Goal: Transaction & Acquisition: Purchase product/service

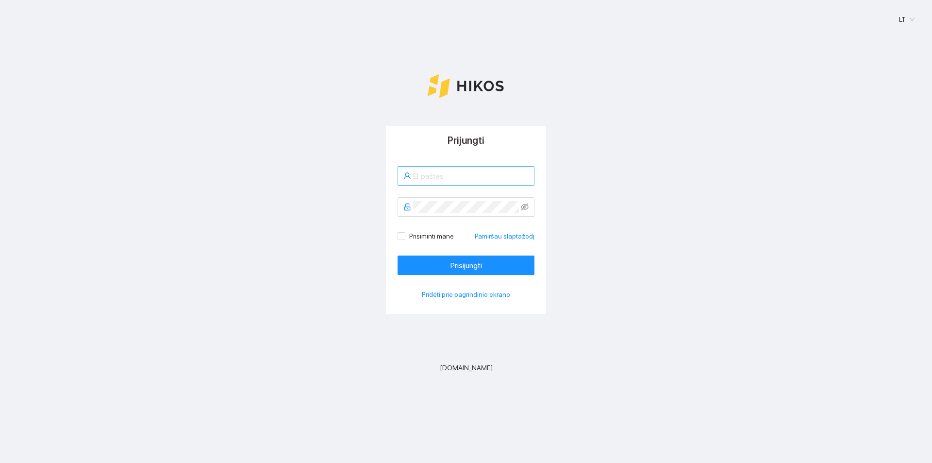
click at [422, 180] on input "text" at bounding box center [471, 176] width 116 height 12
type input "[EMAIL_ADDRESS][DOMAIN_NAME]"
click at [398, 255] on button "Prisijungti" at bounding box center [466, 264] width 137 height 19
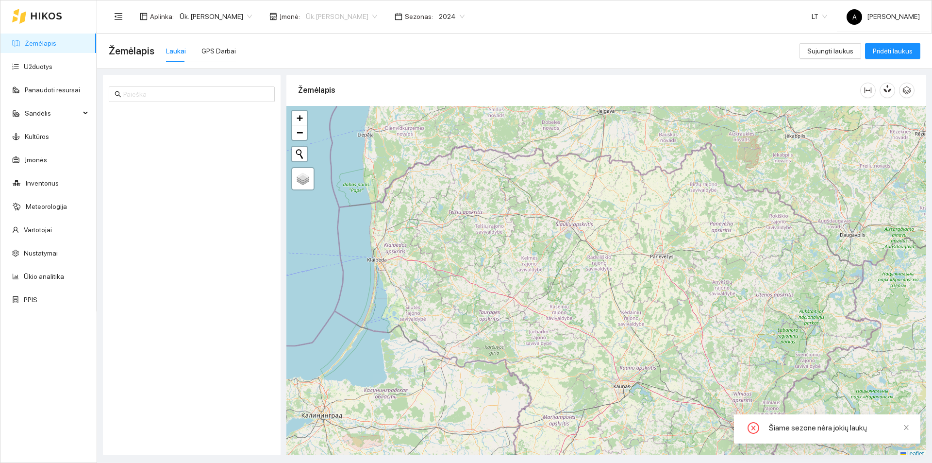
click at [337, 10] on span "Ūk.[PERSON_NAME]" at bounding box center [341, 16] width 71 height 15
click at [342, 69] on div "Ūk.[PERSON_NAME]" at bounding box center [339, 66] width 71 height 11
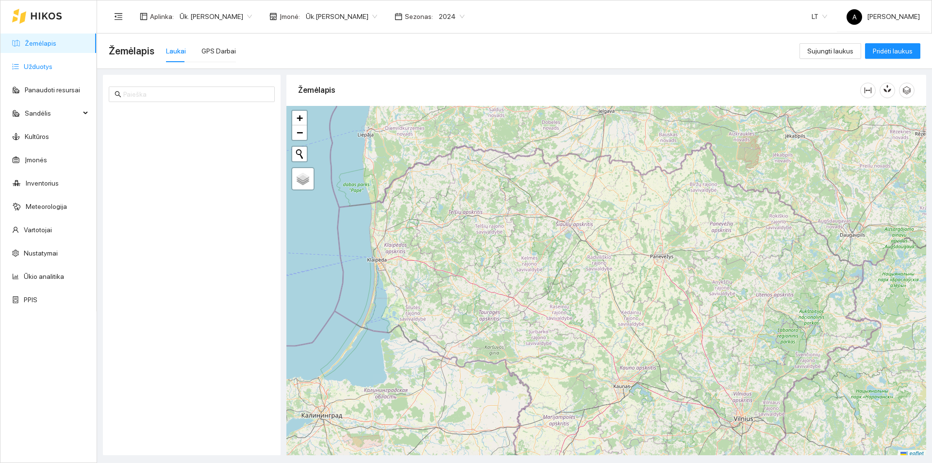
click at [50, 67] on link "Užduotys" at bounding box center [38, 67] width 29 height 8
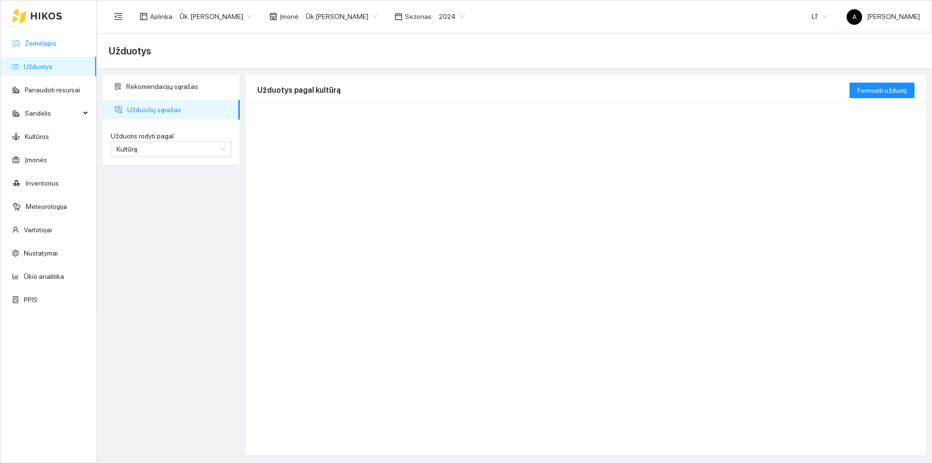
click at [45, 47] on link "Žemėlapis" at bounding box center [41, 43] width 32 height 8
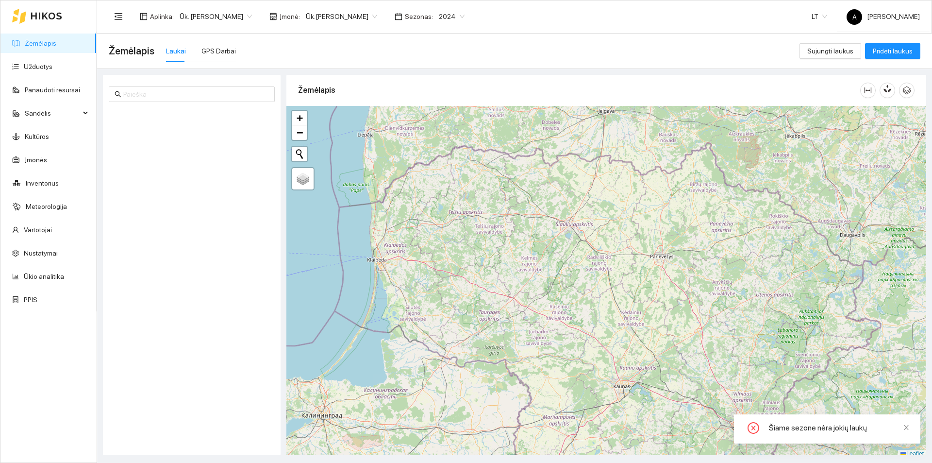
scroll to position [3, 0]
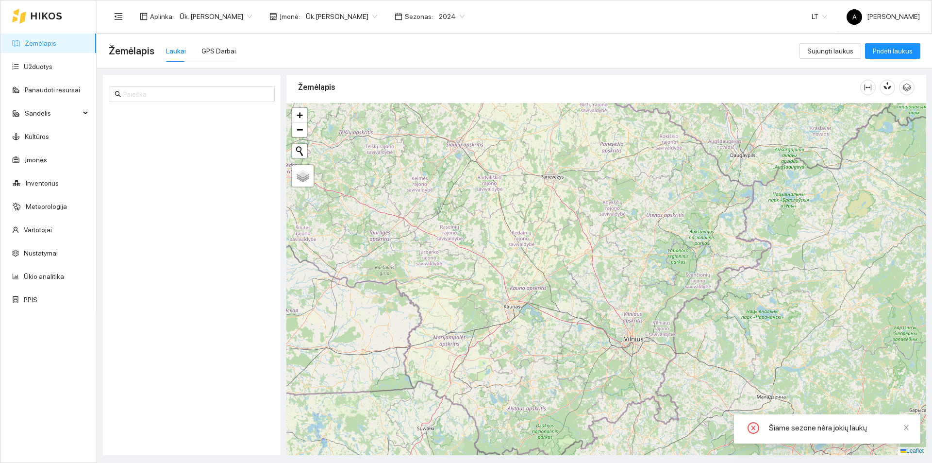
drag, startPoint x: 607, startPoint y: 311, endPoint x: 497, endPoint y: 234, distance: 133.9
click at [497, 234] on div "+ − Nieko nerasta. Bandykite dar kartą. Žemėlapis Palydovas Leaflet" at bounding box center [607, 279] width 640 height 352
click at [343, 10] on span "Ūk.[PERSON_NAME]" at bounding box center [341, 16] width 71 height 15
click at [345, 47] on div "Ūk. [PERSON_NAME]" at bounding box center [339, 51] width 71 height 11
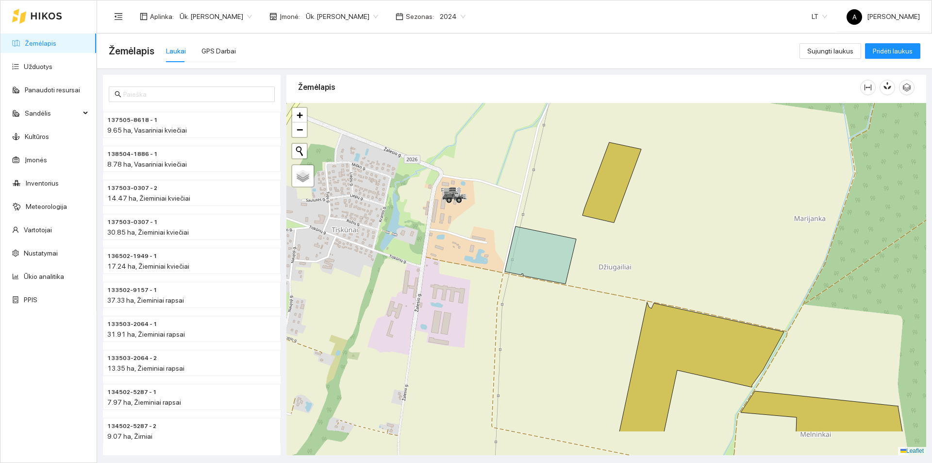
drag, startPoint x: 600, startPoint y: 370, endPoint x: 595, endPoint y: 307, distance: 62.8
click at [595, 307] on div at bounding box center [607, 279] width 640 height 352
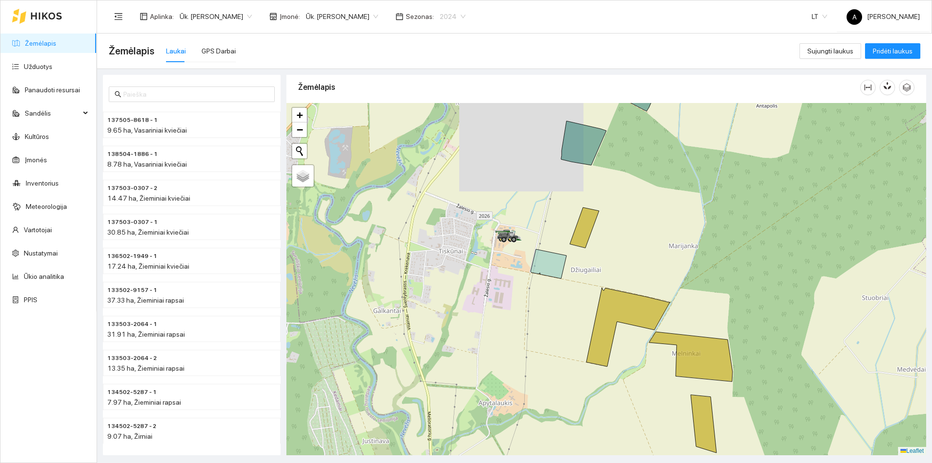
click at [455, 17] on span "2024" at bounding box center [453, 16] width 26 height 15
click at [454, 112] on div "2025" at bounding box center [448, 113] width 37 height 16
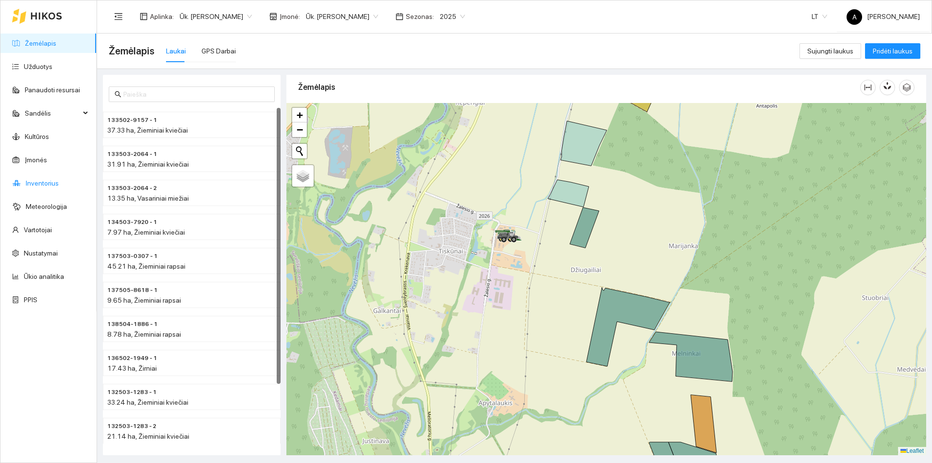
click at [46, 179] on link "Inventorius" at bounding box center [42, 183] width 33 height 8
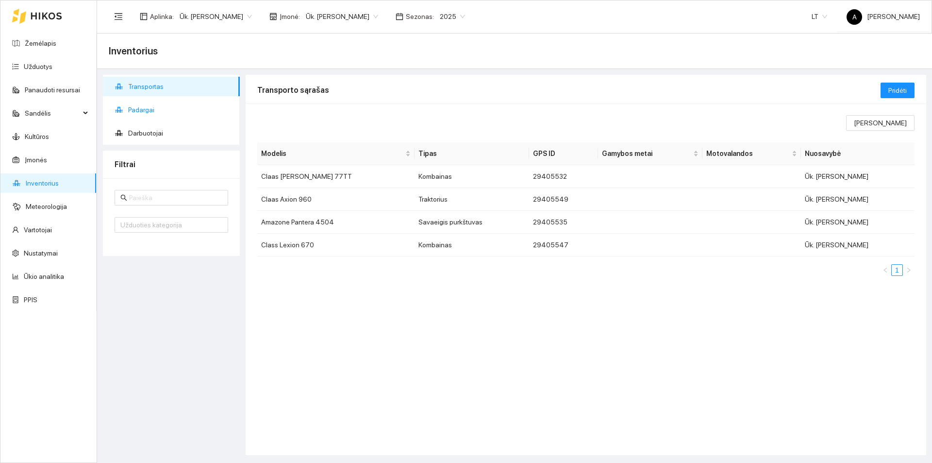
click at [153, 110] on span "Padargai" at bounding box center [180, 109] width 104 height 19
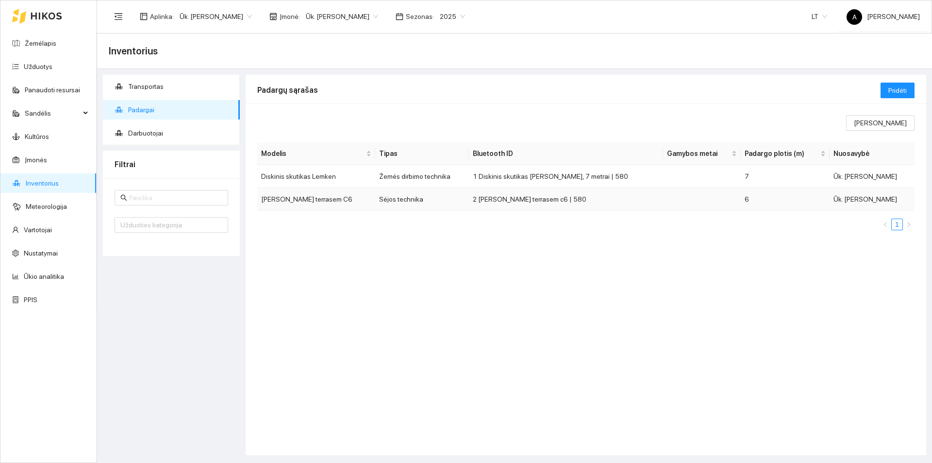
click at [682, 200] on td at bounding box center [702, 199] width 78 height 23
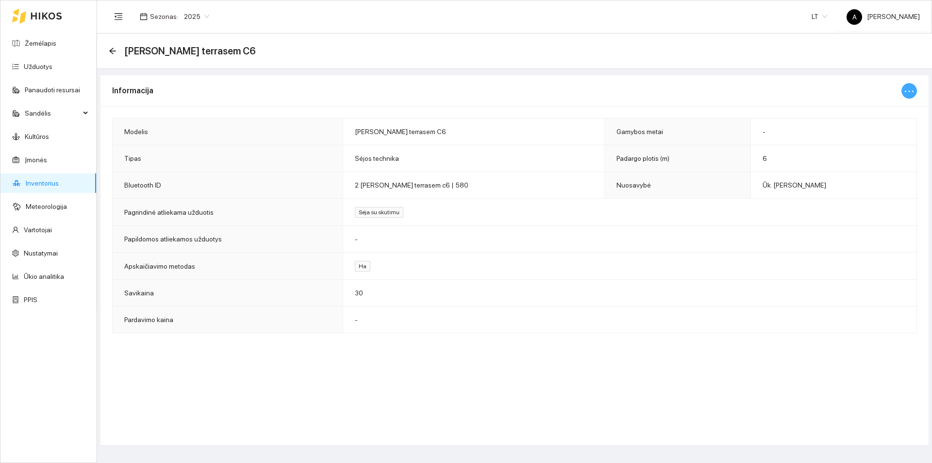
click at [904, 90] on icon "ellipsis" at bounding box center [910, 91] width 12 height 12
click at [897, 105] on span "Keisti informaciją" at bounding box center [889, 110] width 50 height 11
type input "[PERSON_NAME] terrasem C6"
type input "6"
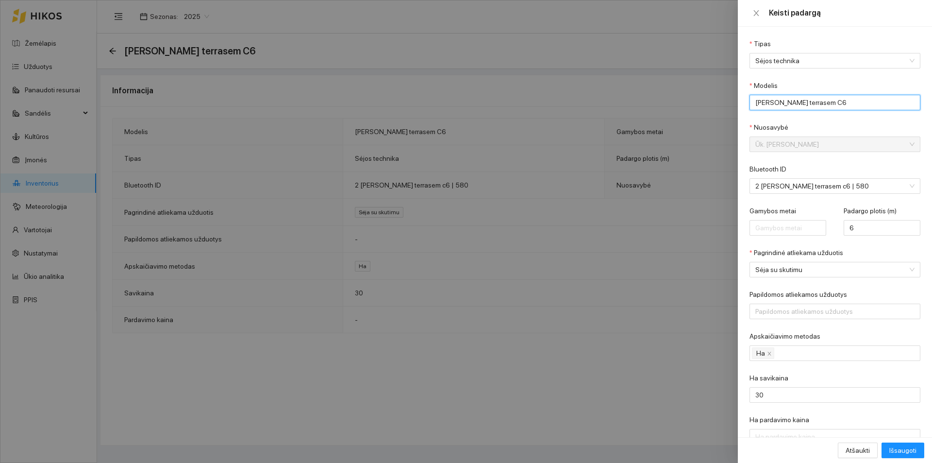
drag, startPoint x: 836, startPoint y: 98, endPoint x: 752, endPoint y: 100, distance: 84.0
click at [752, 100] on input "[PERSON_NAME] terrasem C6" at bounding box center [835, 103] width 171 height 16
click at [807, 100] on input "Vaderstad Spirit" at bounding box center [835, 103] width 171 height 16
click at [800, 186] on span "2 [PERSON_NAME] terrasem c6 | 580" at bounding box center [829, 186] width 146 height 15
type input "Vaderstad Spirit"
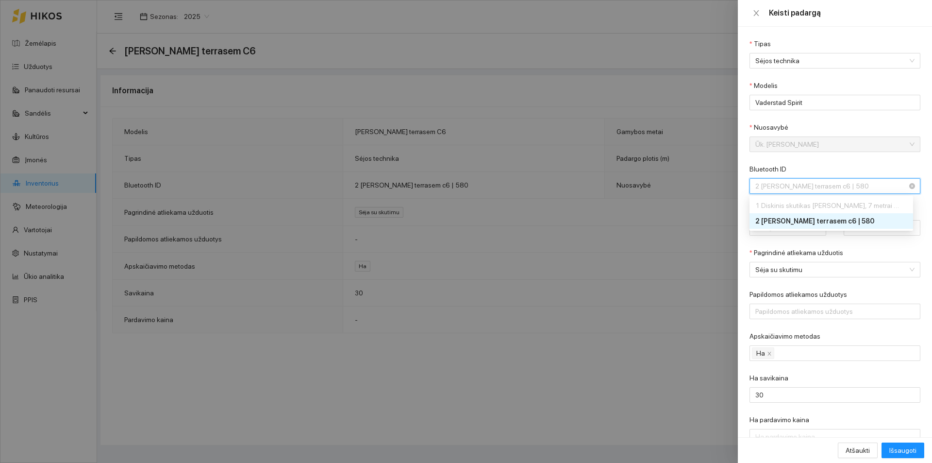
click at [800, 186] on span "2 [PERSON_NAME] terrasem c6 | 580" at bounding box center [829, 186] width 146 height 15
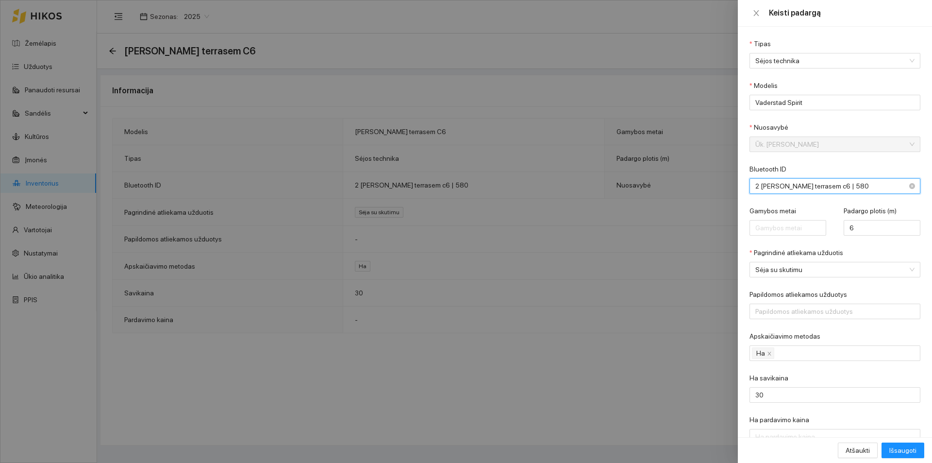
click at [833, 185] on span "2 [PERSON_NAME] terrasem c6 | 580" at bounding box center [829, 186] width 146 height 15
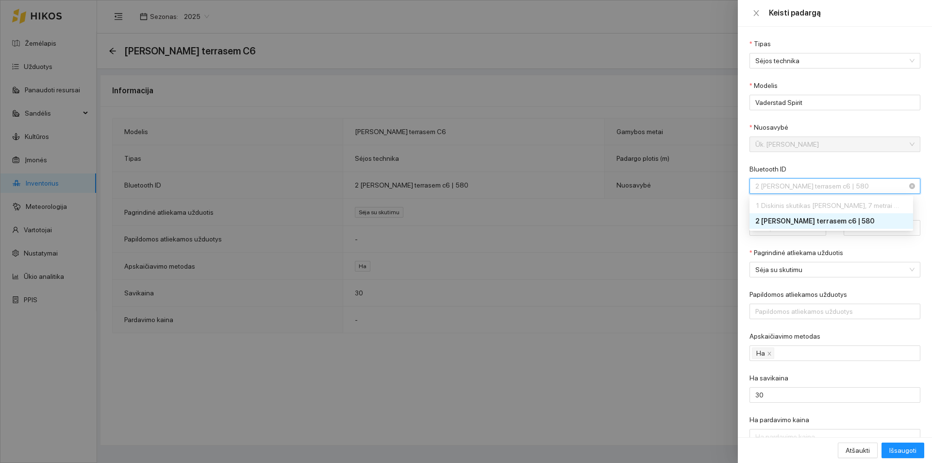
click at [833, 185] on span "2 [PERSON_NAME] terrasem c6 | 580" at bounding box center [829, 186] width 146 height 15
click at [832, 186] on span "2 [PERSON_NAME] terrasem c6 | 580" at bounding box center [829, 186] width 146 height 15
click at [811, 219] on div "2 [PERSON_NAME] terrasem c6 | 580" at bounding box center [829, 221] width 146 height 11
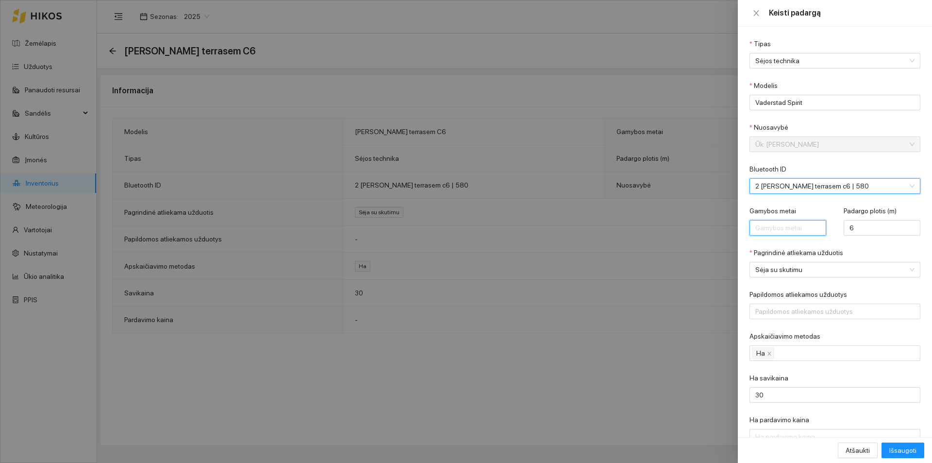
click at [785, 230] on input "Gamybos metai" at bounding box center [788, 228] width 77 height 16
click at [801, 274] on span "Sėja su skutimu" at bounding box center [829, 269] width 146 height 15
type input "2025"
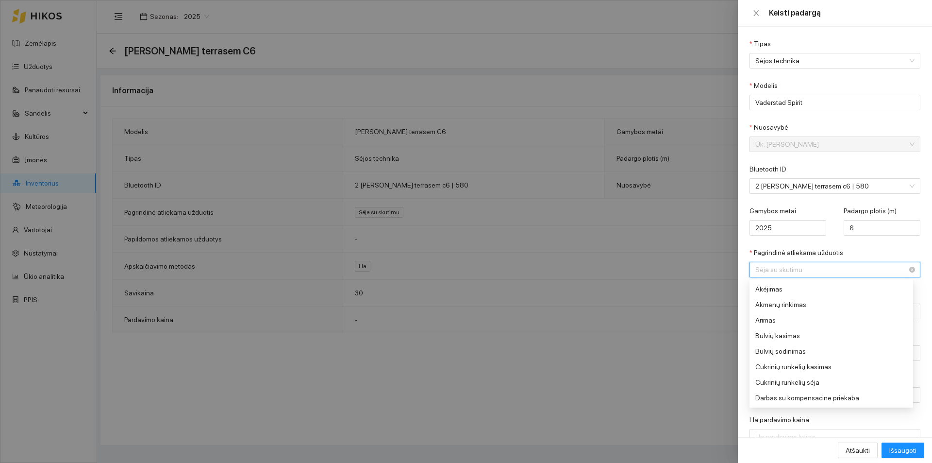
scroll to position [311, 0]
click at [808, 400] on div "Sėja su skutimu" at bounding box center [829, 397] width 146 height 11
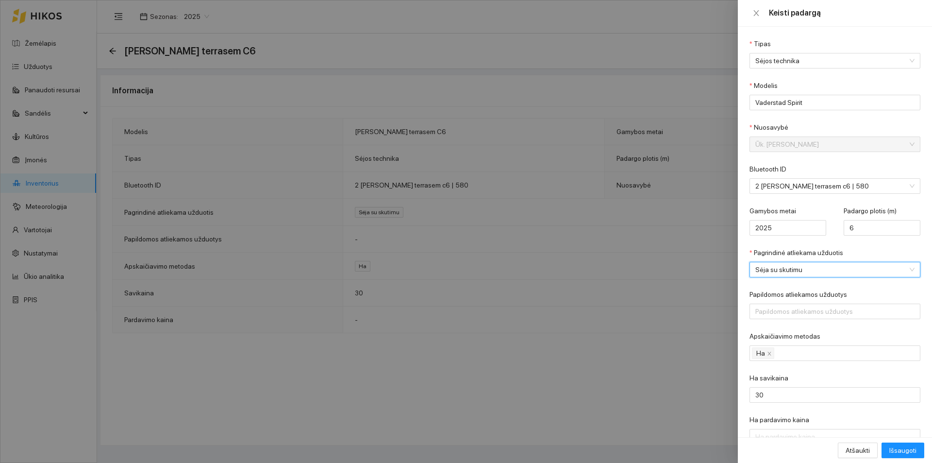
scroll to position [31, 0]
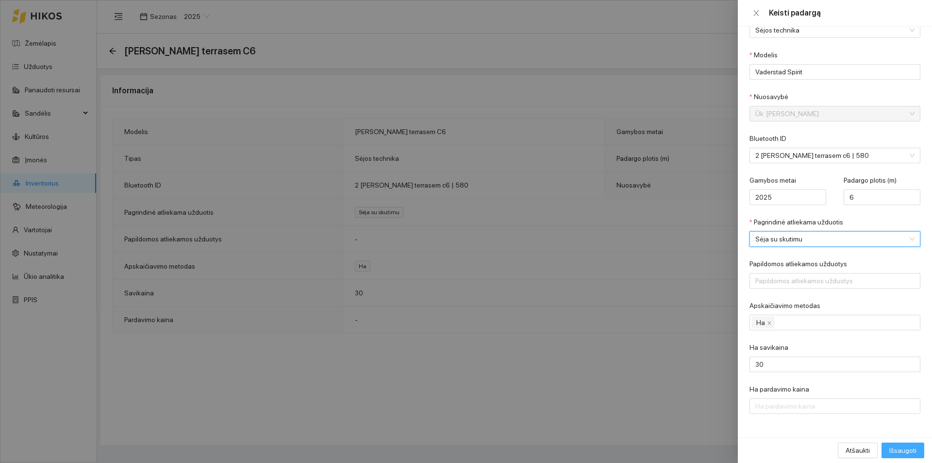
click at [914, 449] on span "Išsaugoti" at bounding box center [903, 450] width 27 height 11
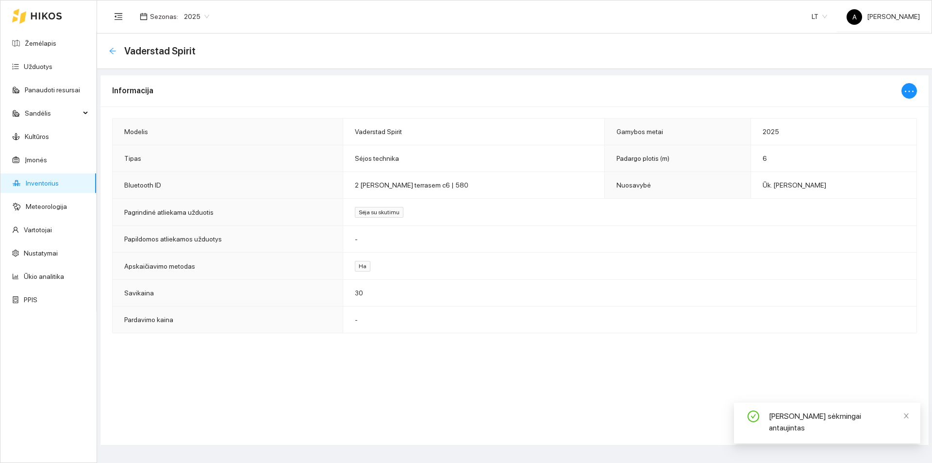
click at [116, 50] on icon "arrow-left" at bounding box center [113, 51] width 8 height 8
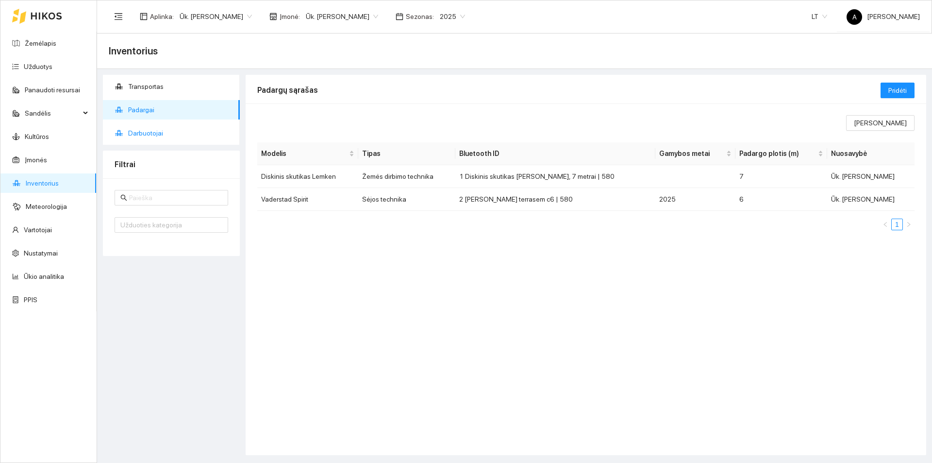
click at [150, 131] on span "Darbuotojai" at bounding box center [180, 132] width 104 height 19
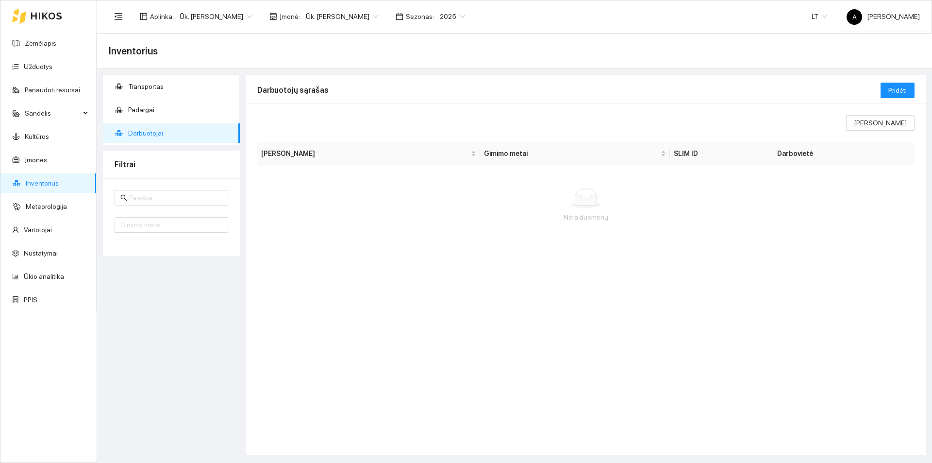
click at [687, 153] on th "SLIM ID" at bounding box center [721, 153] width 103 height 23
click at [63, 210] on link "Meteorologija" at bounding box center [46, 206] width 41 height 8
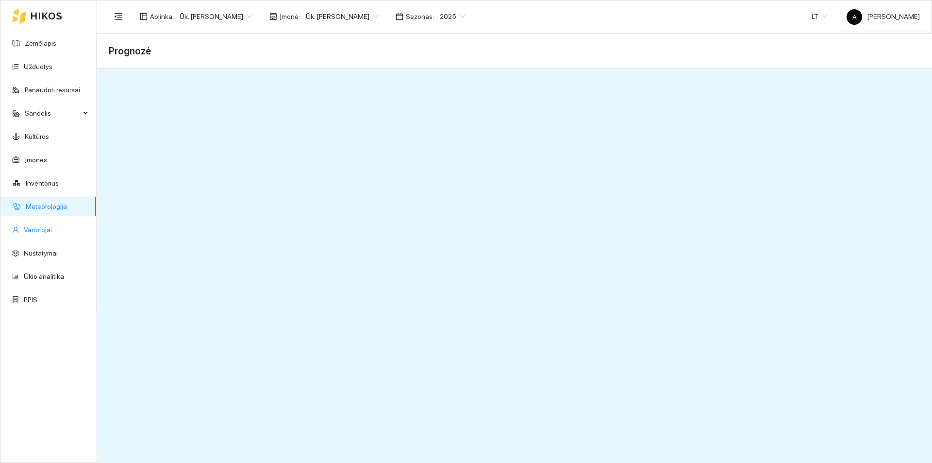
click at [45, 229] on link "Vartotojai" at bounding box center [38, 230] width 28 height 8
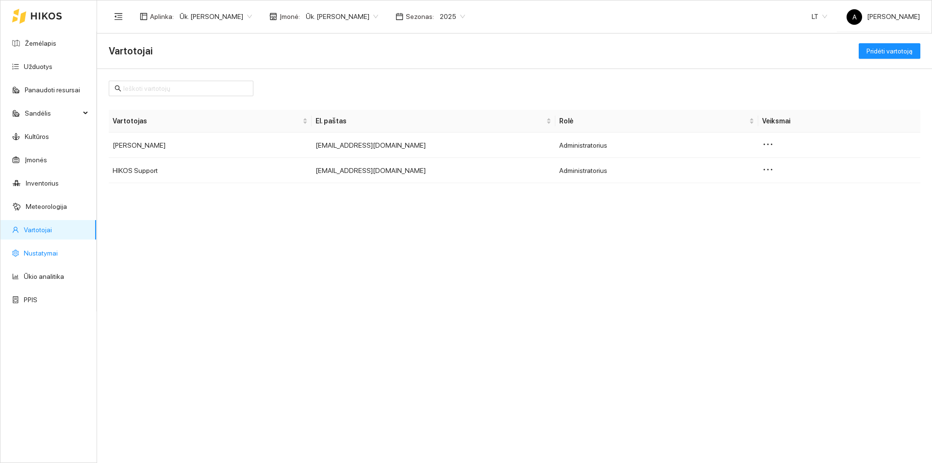
click at [48, 256] on link "Nustatymai" at bounding box center [41, 253] width 34 height 8
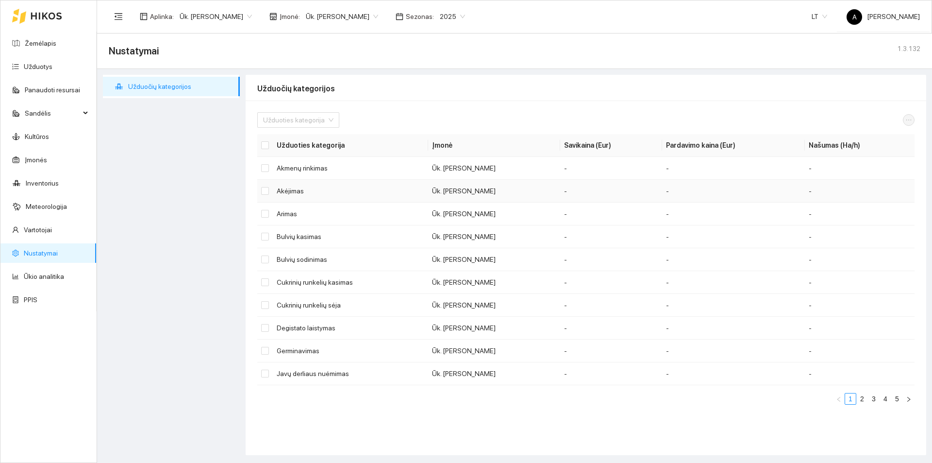
click at [356, 199] on td "Akėjimas" at bounding box center [350, 191] width 155 height 23
click at [261, 258] on input "checkbox" at bounding box center [265, 259] width 8 height 8
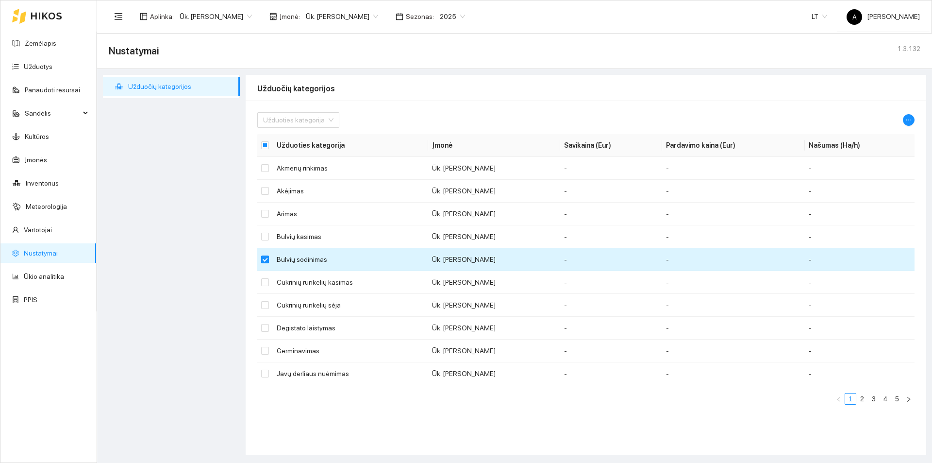
click at [263, 257] on input "checkbox" at bounding box center [265, 259] width 8 height 8
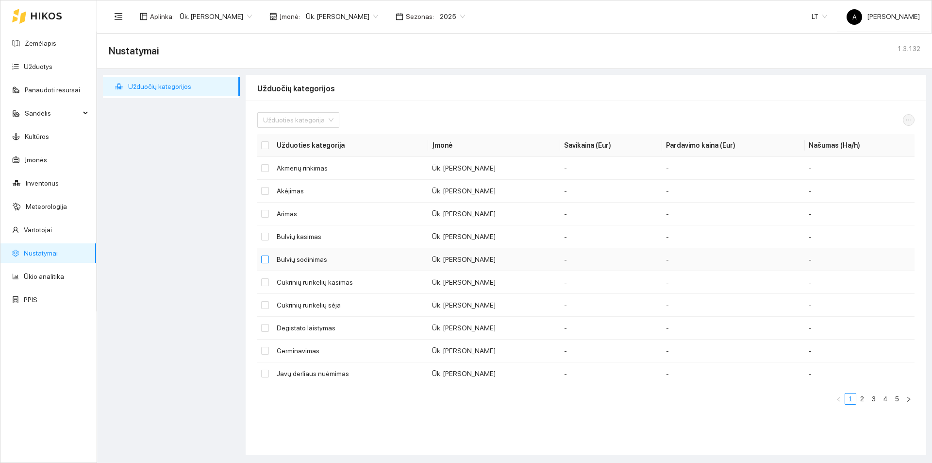
click at [263, 257] on input "checkbox" at bounding box center [265, 259] width 8 height 8
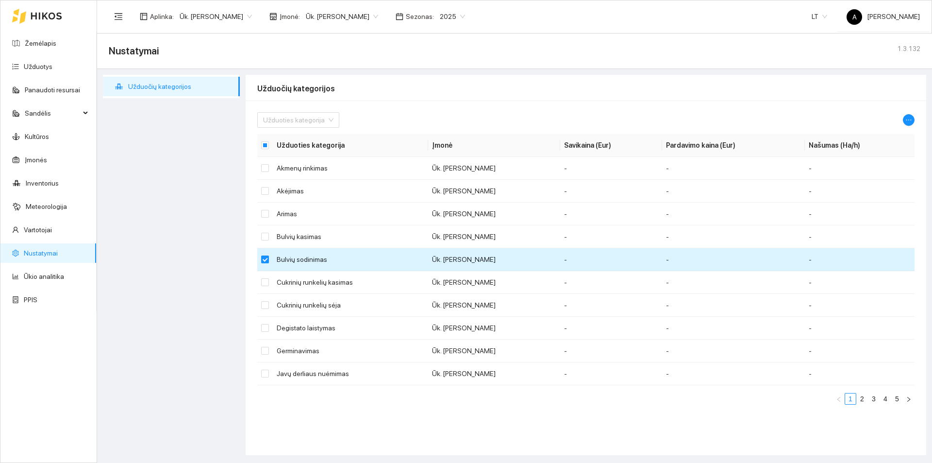
click at [263, 257] on input "checkbox" at bounding box center [265, 259] width 8 height 8
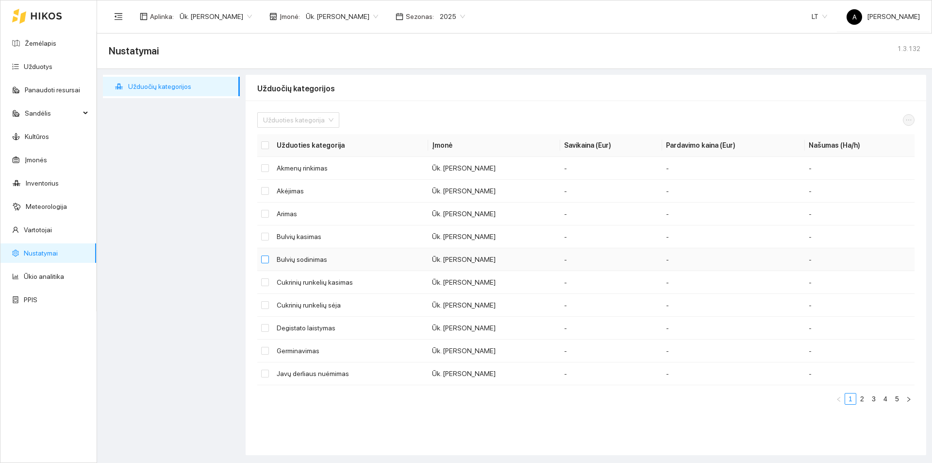
click at [263, 256] on input "checkbox" at bounding box center [265, 259] width 8 height 8
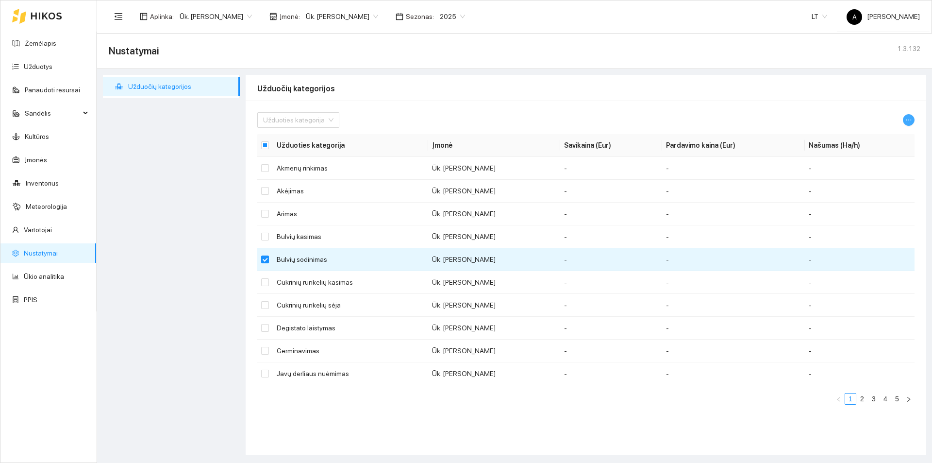
click at [910, 121] on icon "ellipsis" at bounding box center [909, 120] width 7 height 7
click at [892, 132] on span "Keisti parametrus" at bounding box center [885, 137] width 51 height 11
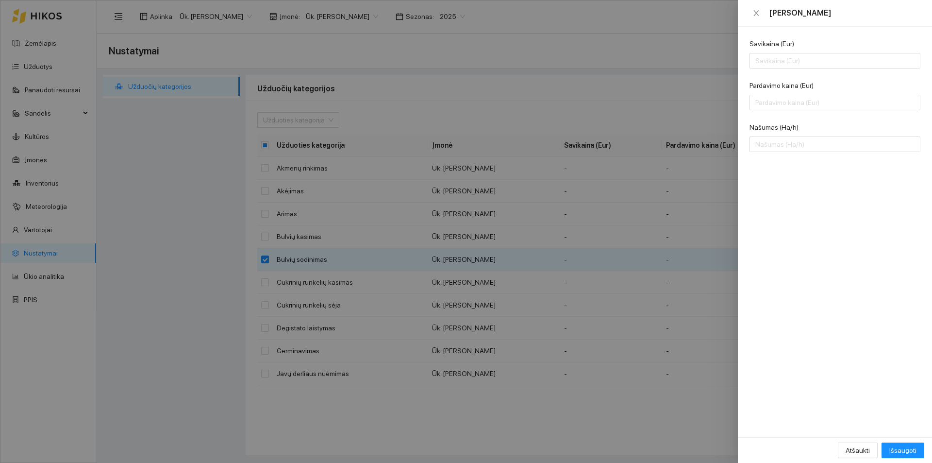
click at [694, 194] on div at bounding box center [466, 231] width 932 height 463
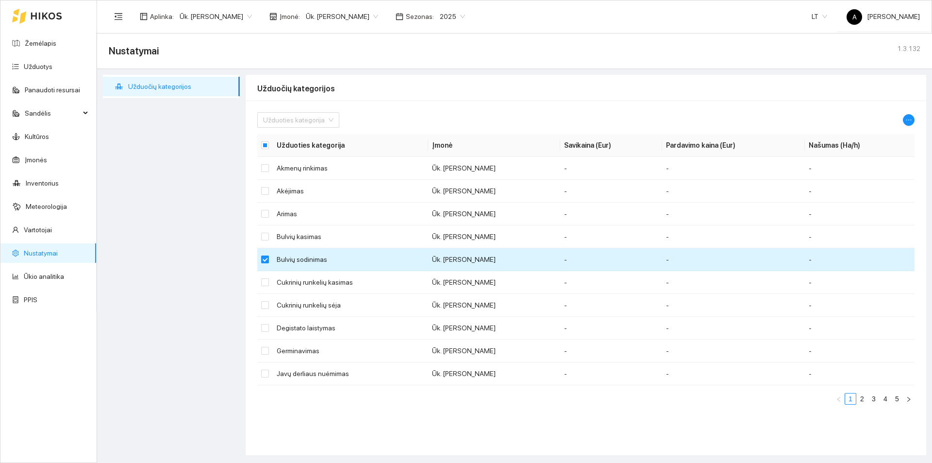
click at [266, 259] on input "checkbox" at bounding box center [265, 259] width 8 height 8
checkbox input "false"
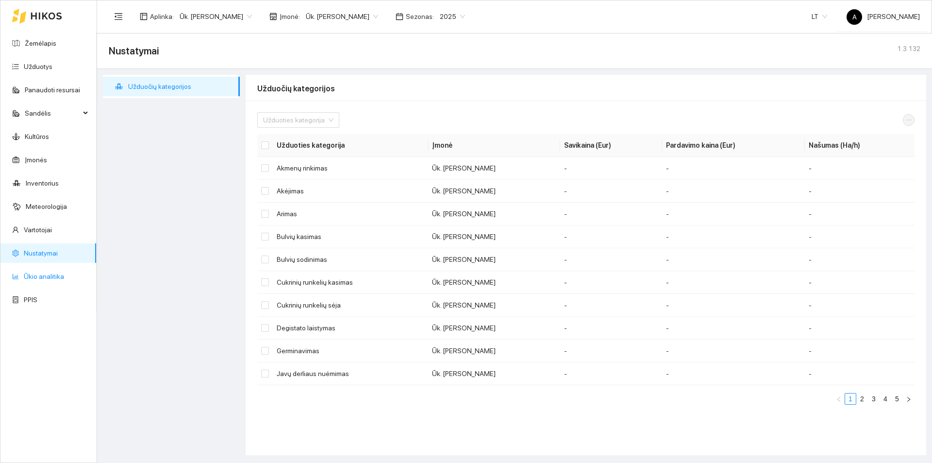
click at [54, 278] on link "Ūkio analitika" at bounding box center [44, 276] width 40 height 8
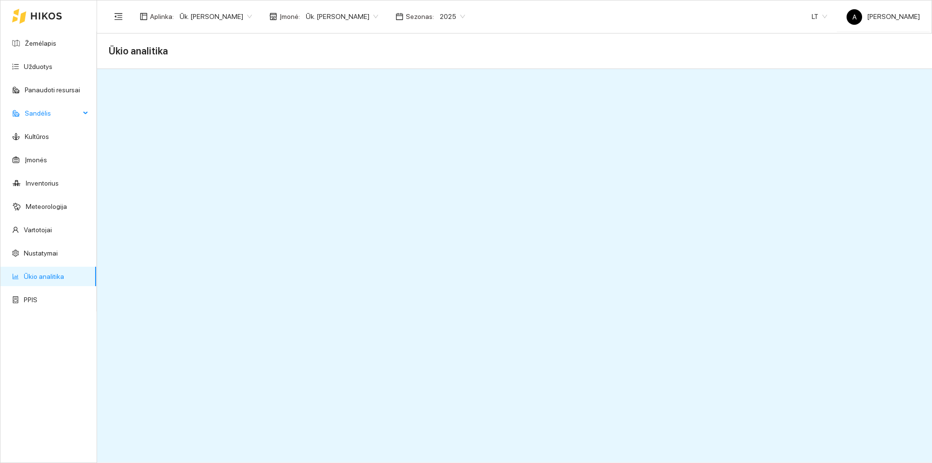
click at [40, 109] on span "Sandėlis" at bounding box center [52, 112] width 55 height 19
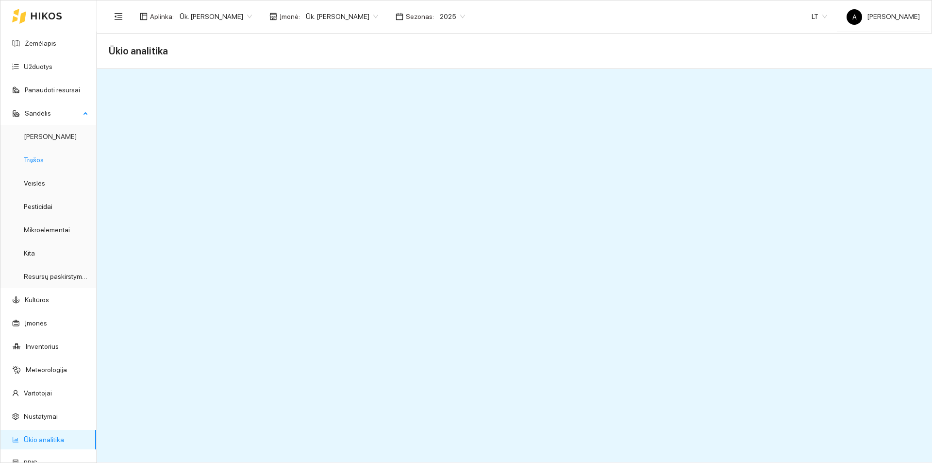
click at [41, 158] on link "Trąšos" at bounding box center [34, 160] width 20 height 8
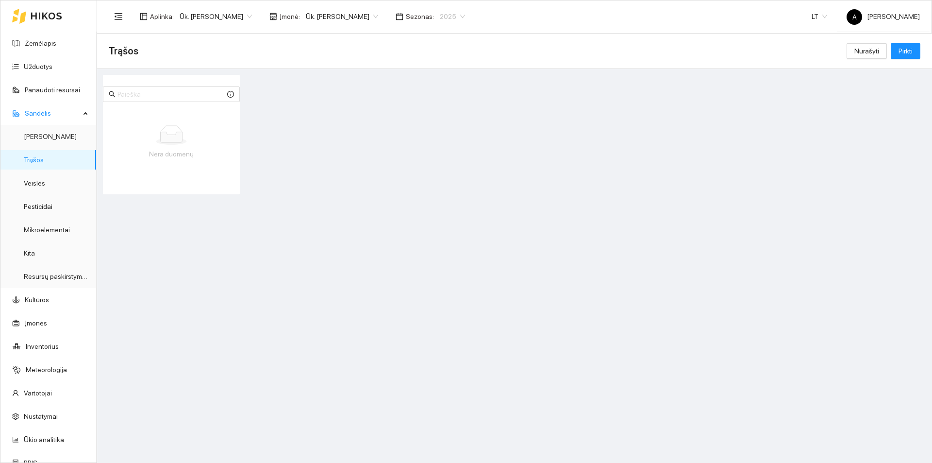
click at [458, 17] on span "2025" at bounding box center [452, 16] width 25 height 15
click at [442, 128] on div "2026" at bounding box center [448, 128] width 25 height 11
click at [154, 94] on input "text" at bounding box center [172, 94] width 108 height 11
type input "j"
click at [907, 52] on span "Pirkti" at bounding box center [906, 51] width 14 height 11
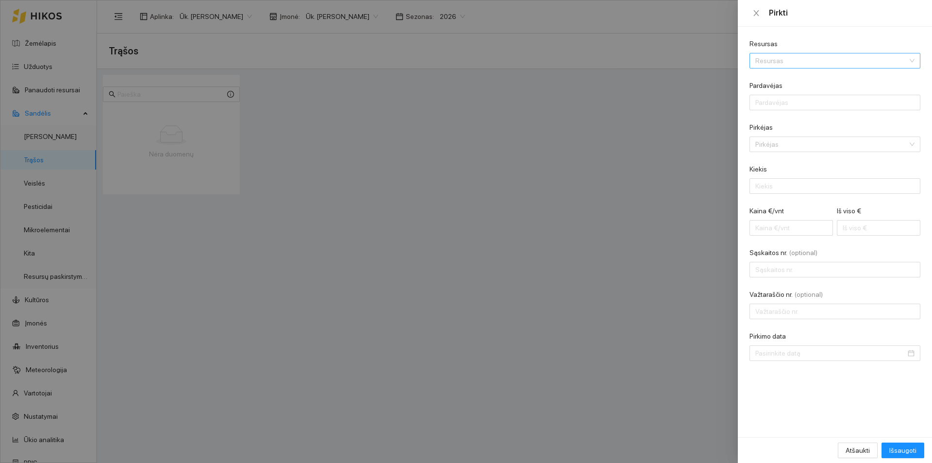
click at [803, 63] on input "Resursas" at bounding box center [832, 60] width 152 height 15
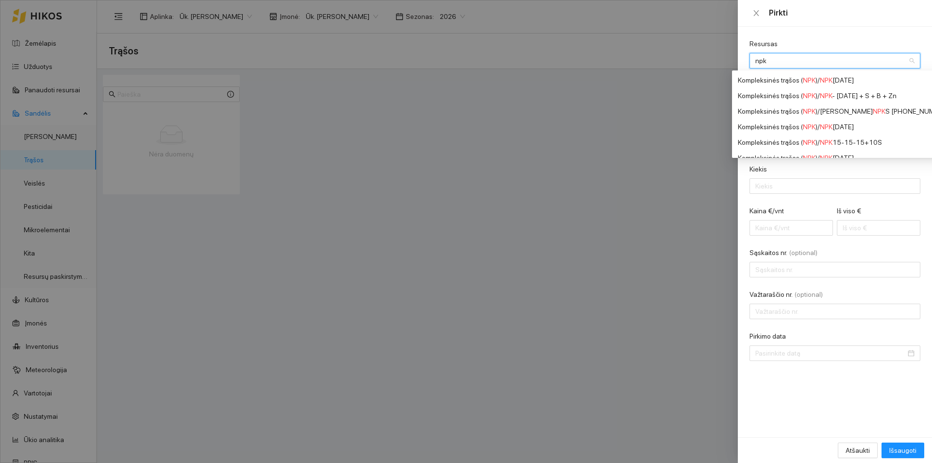
type input "npk"
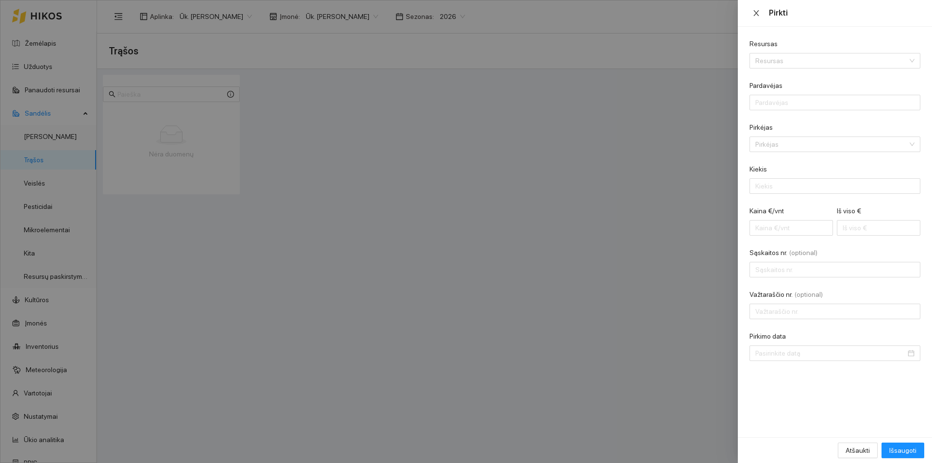
click at [759, 14] on icon "close" at bounding box center [757, 13] width 8 height 8
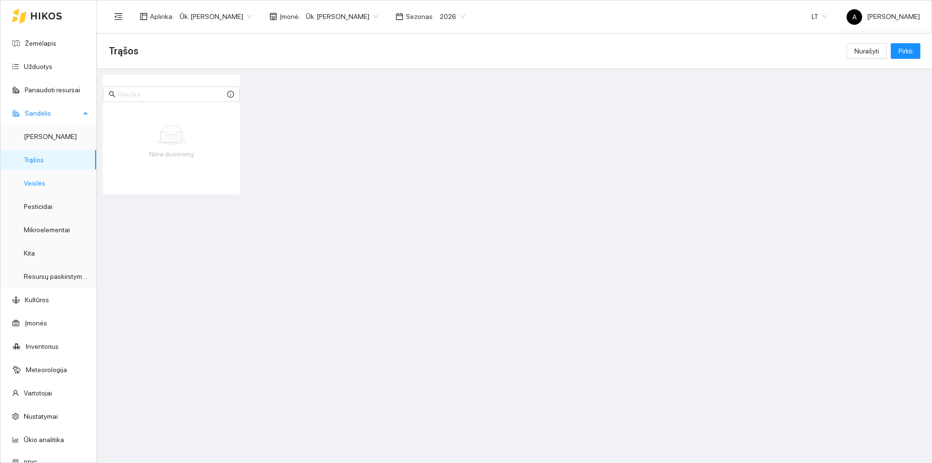
click at [38, 181] on link "Veislės" at bounding box center [34, 183] width 21 height 8
click at [911, 57] on button "Pirkti" at bounding box center [906, 51] width 30 height 16
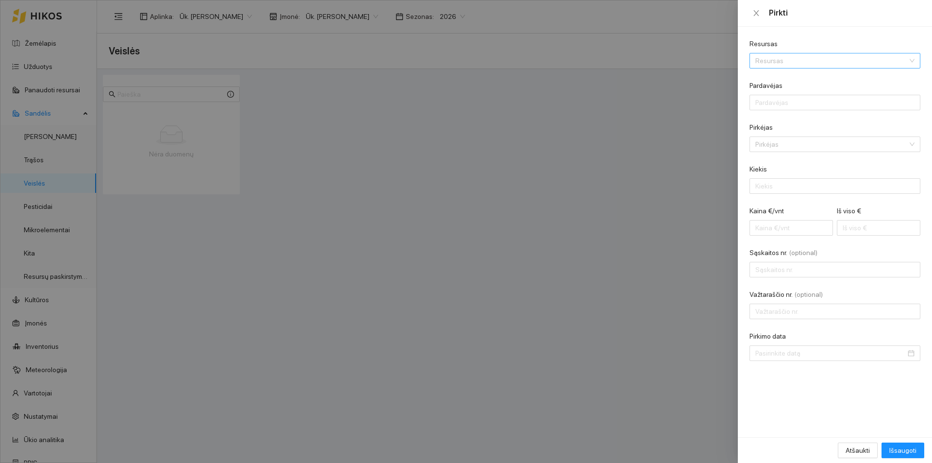
click at [856, 60] on input "Resursas" at bounding box center [832, 60] width 152 height 15
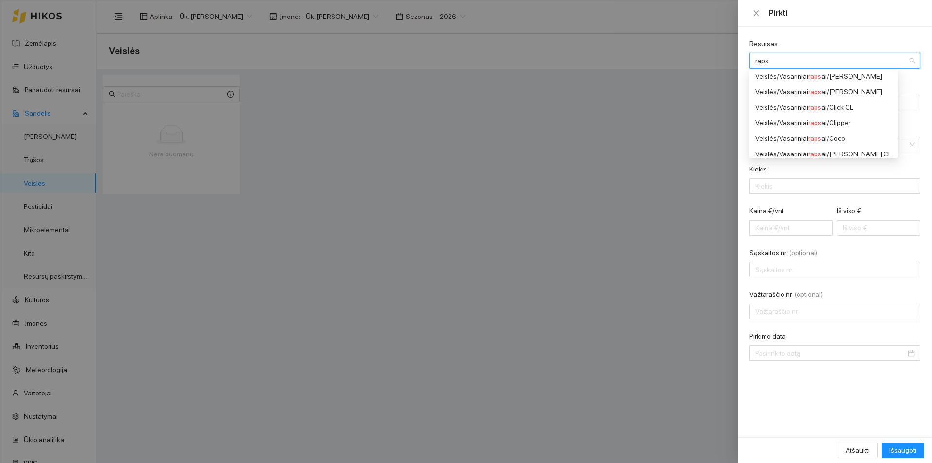
scroll to position [291, 0]
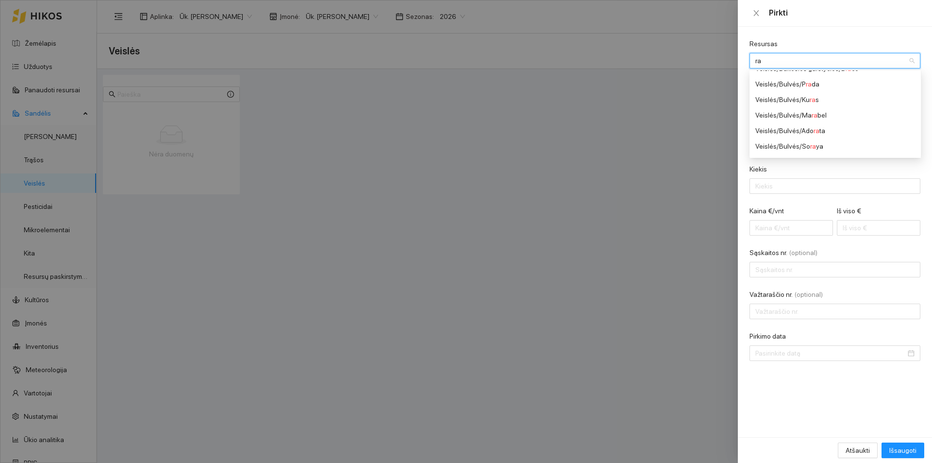
type input "r"
type input "dominat"
click at [796, 81] on div "Veislės / Žieminiai rapsai / Dominat or" at bounding box center [808, 80] width 104 height 11
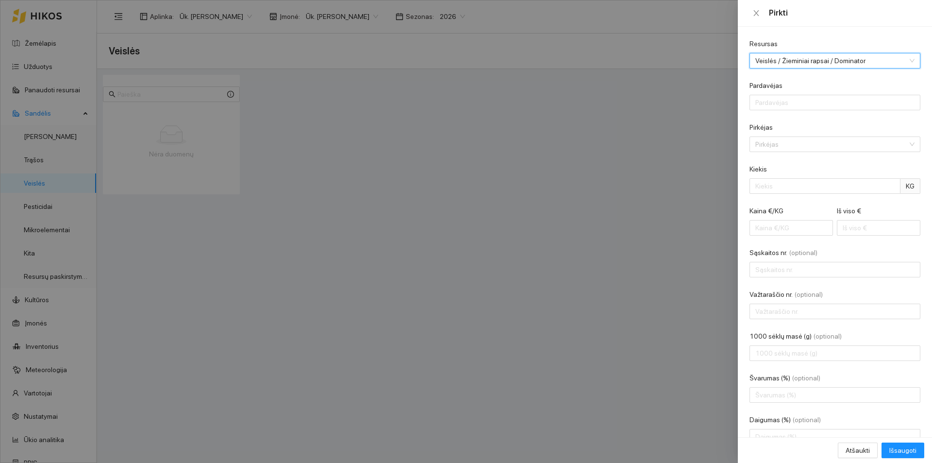
scroll to position [241, 0]
click at [798, 99] on input "Pardavėjas" at bounding box center [835, 103] width 171 height 16
type input "linas agro"
click at [782, 142] on input "Pirkėjas" at bounding box center [832, 144] width 152 height 15
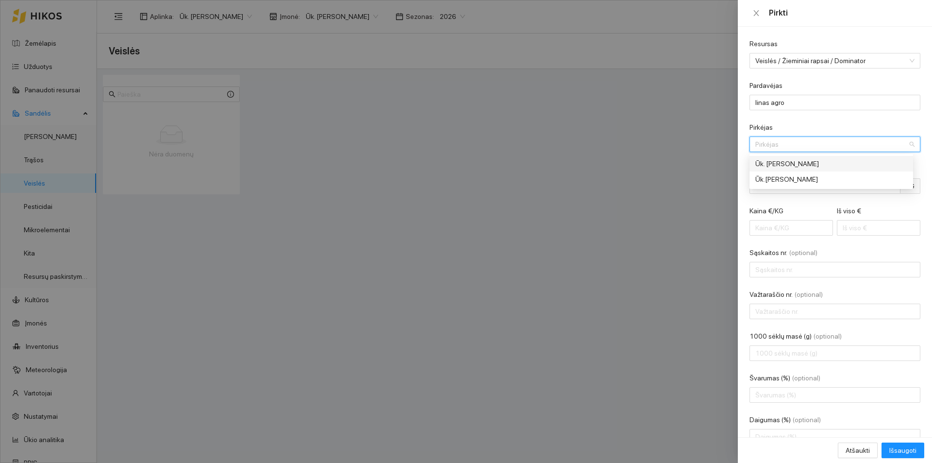
click at [784, 163] on div "Ūk. [PERSON_NAME]" at bounding box center [829, 163] width 146 height 11
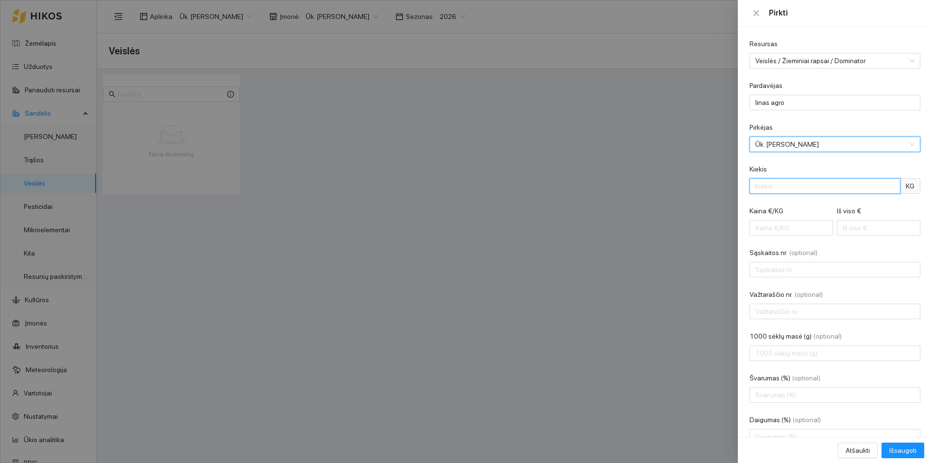
click at [783, 189] on input "Kiekis" at bounding box center [825, 186] width 151 height 16
click at [683, 186] on div at bounding box center [466, 231] width 932 height 463
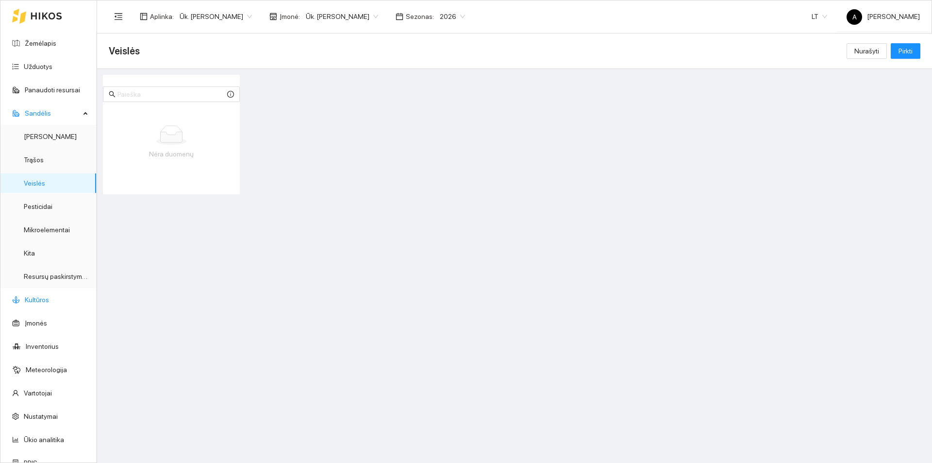
click at [49, 303] on link "Kultūros" at bounding box center [37, 300] width 24 height 8
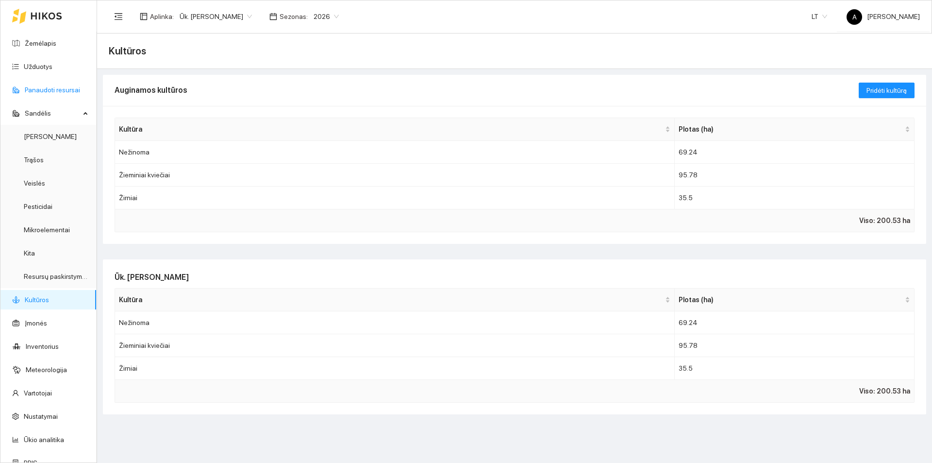
click at [59, 94] on link "Panaudoti resursai" at bounding box center [52, 90] width 55 height 8
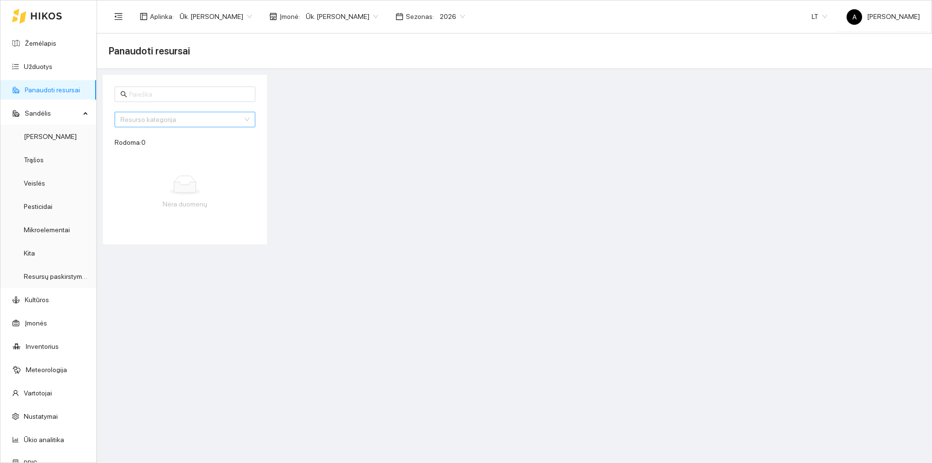
click at [152, 116] on div "Resurso kategorija" at bounding box center [185, 120] width 141 height 16
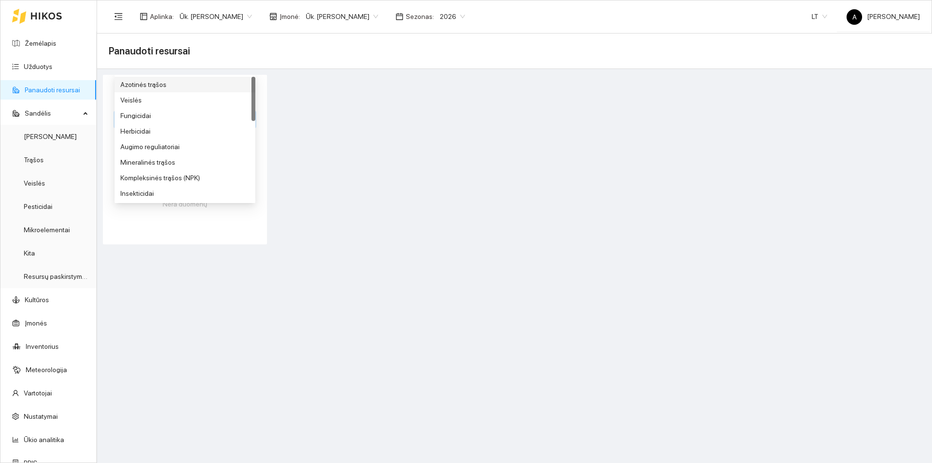
click at [170, 82] on div "Azotinės trąšos" at bounding box center [184, 84] width 129 height 11
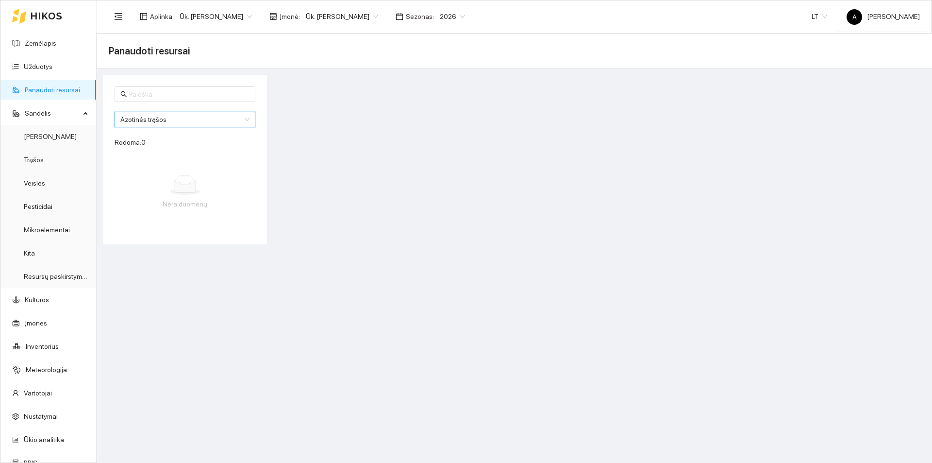
click at [303, 152] on div at bounding box center [599, 159] width 659 height 169
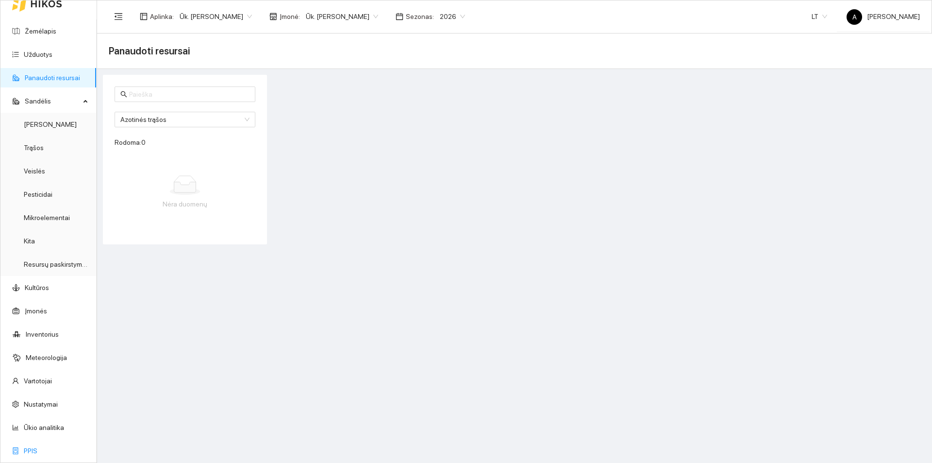
click at [37, 448] on link "PPIS" at bounding box center [31, 451] width 14 height 8
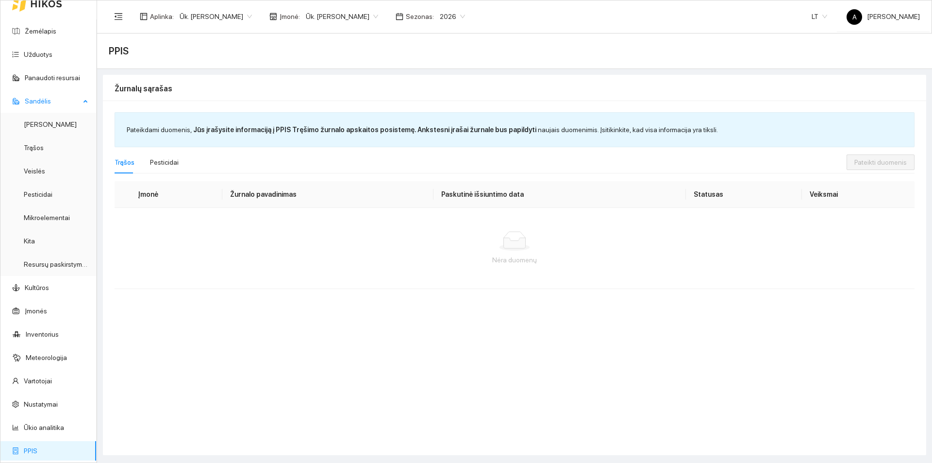
click at [42, 99] on span "Sandėlis" at bounding box center [52, 100] width 55 height 19
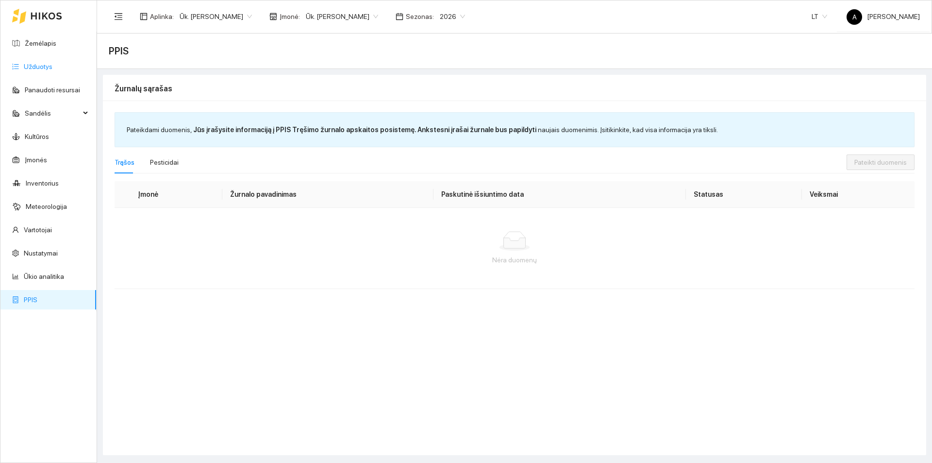
click at [44, 69] on link "Užduotys" at bounding box center [38, 67] width 29 height 8
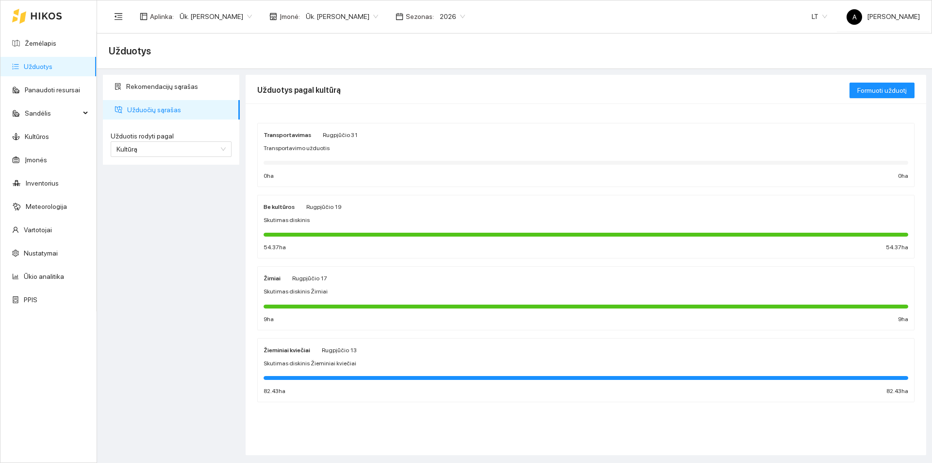
click at [329, 143] on div "Transportavimas Rugpjūčio 31 Transportavimo užduotis 0 ha 0 ha" at bounding box center [586, 154] width 645 height 51
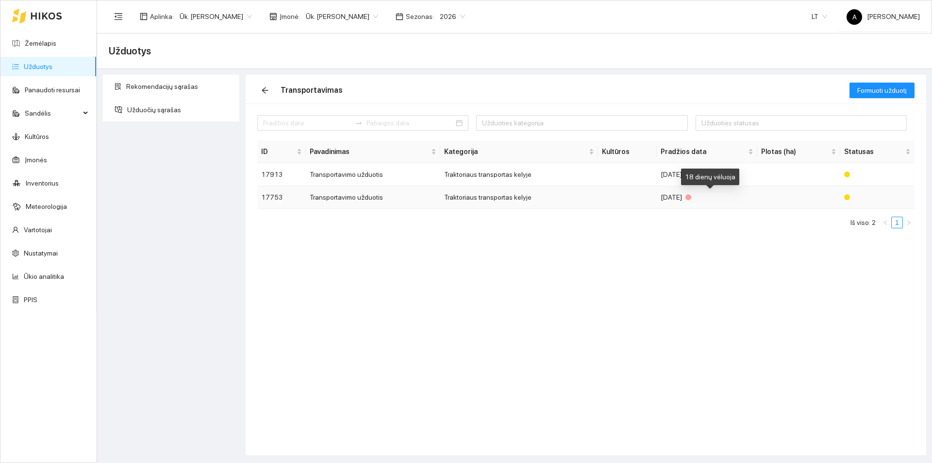
click at [692, 198] on div at bounding box center [689, 197] width 6 height 6
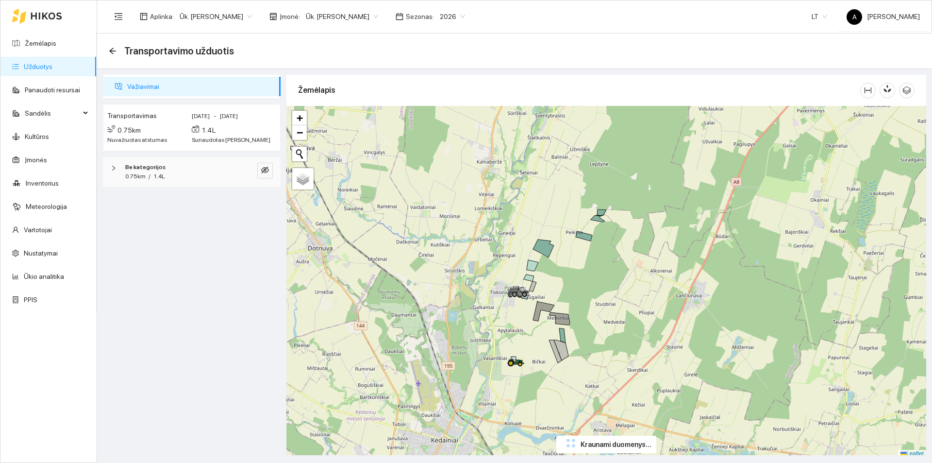
scroll to position [3, 0]
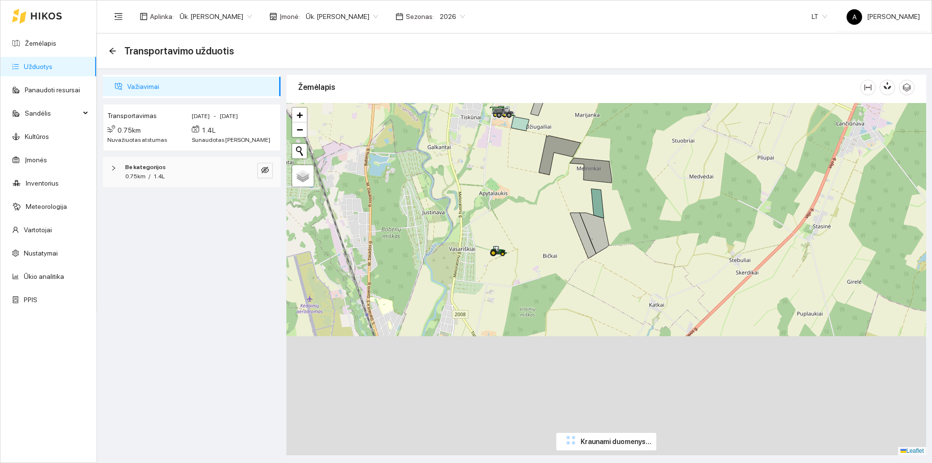
drag, startPoint x: 525, startPoint y: 338, endPoint x: 523, endPoint y: 209, distance: 129.7
click at [523, 209] on div at bounding box center [607, 279] width 640 height 352
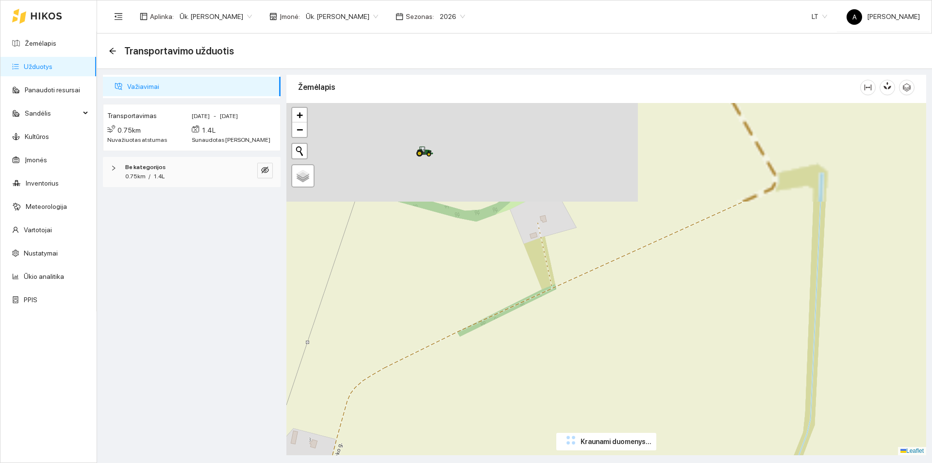
drag, startPoint x: 523, startPoint y: 358, endPoint x: 545, endPoint y: 401, distance: 47.8
click at [546, 405] on div at bounding box center [607, 279] width 640 height 352
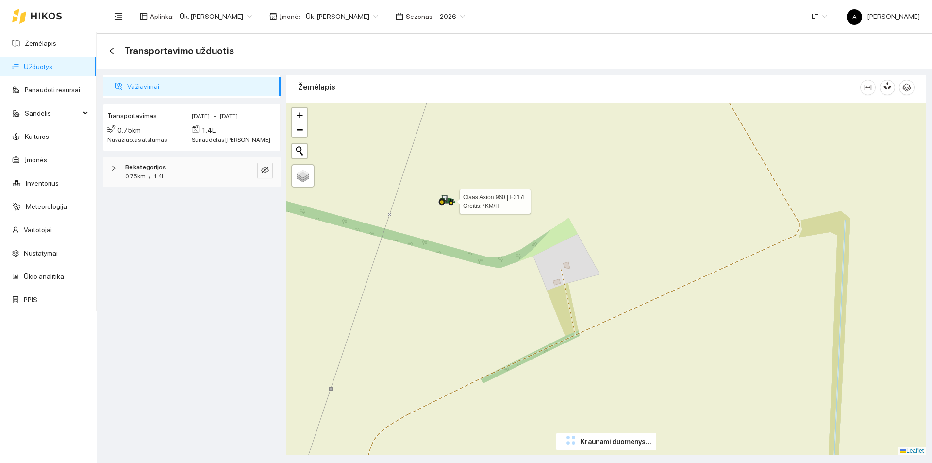
click at [447, 205] on icon at bounding box center [447, 200] width 17 height 11
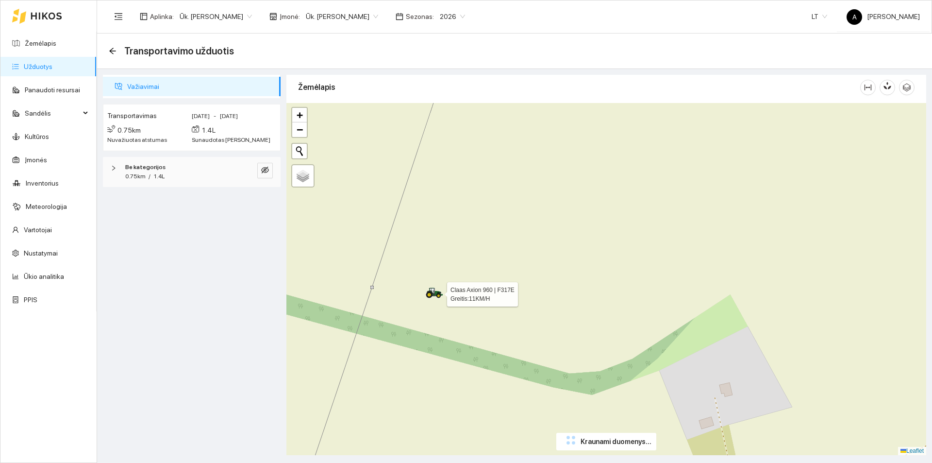
click at [432, 298] on icon at bounding box center [434, 292] width 17 height 11
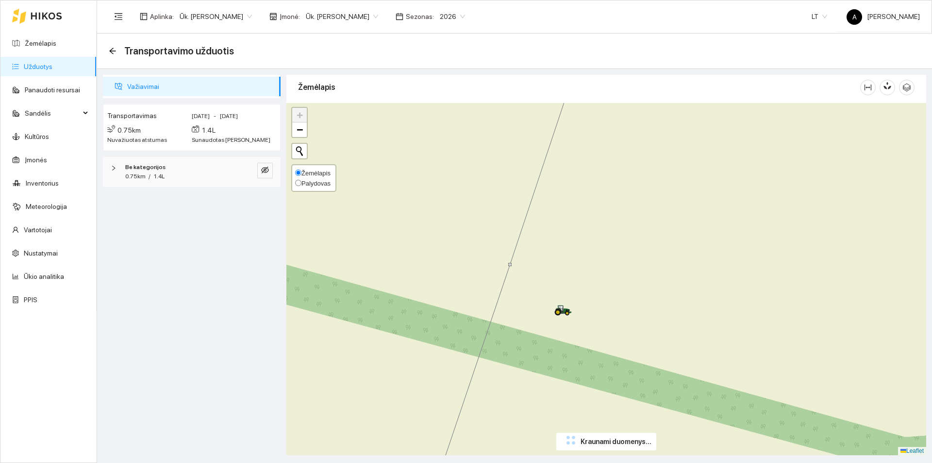
click at [302, 185] on span "Palydovas" at bounding box center [316, 183] width 29 height 7
click at [302, 185] on input "Palydovas" at bounding box center [298, 183] width 6 height 6
radio input "true"
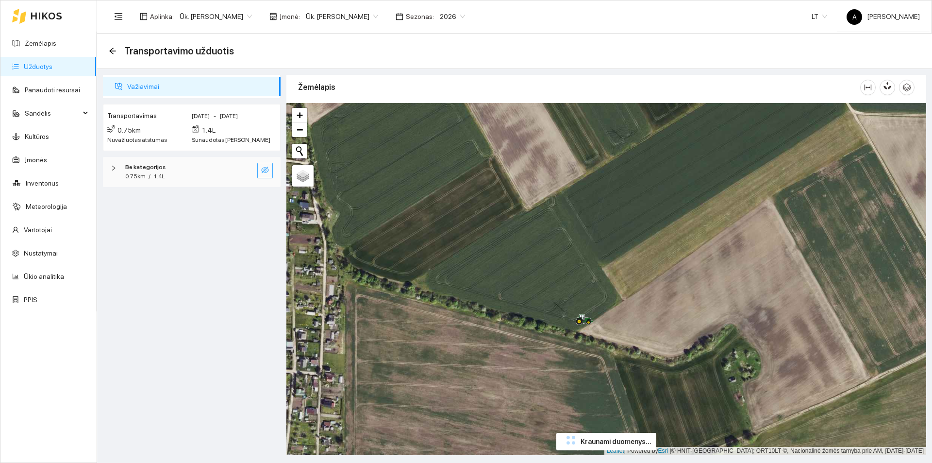
click at [260, 171] on button "button" at bounding box center [265, 171] width 16 height 16
click at [37, 70] on link "Užduotys" at bounding box center [38, 67] width 29 height 8
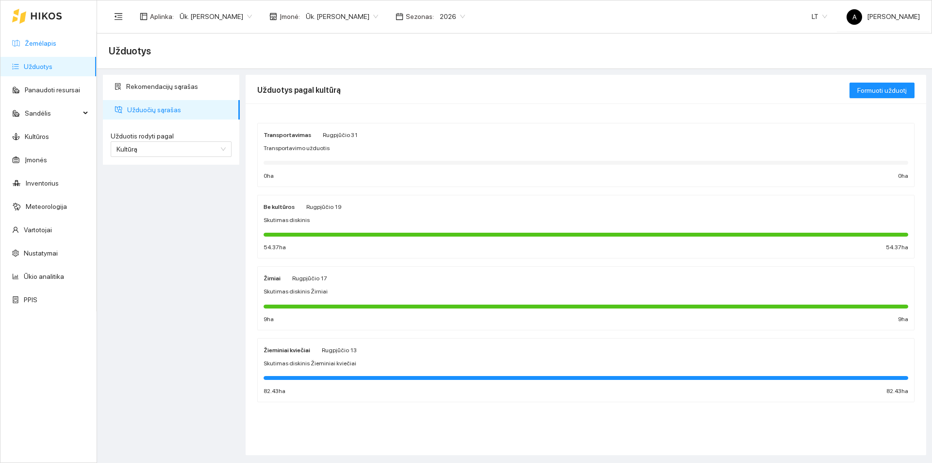
click at [46, 44] on link "Žemėlapis" at bounding box center [41, 43] width 32 height 8
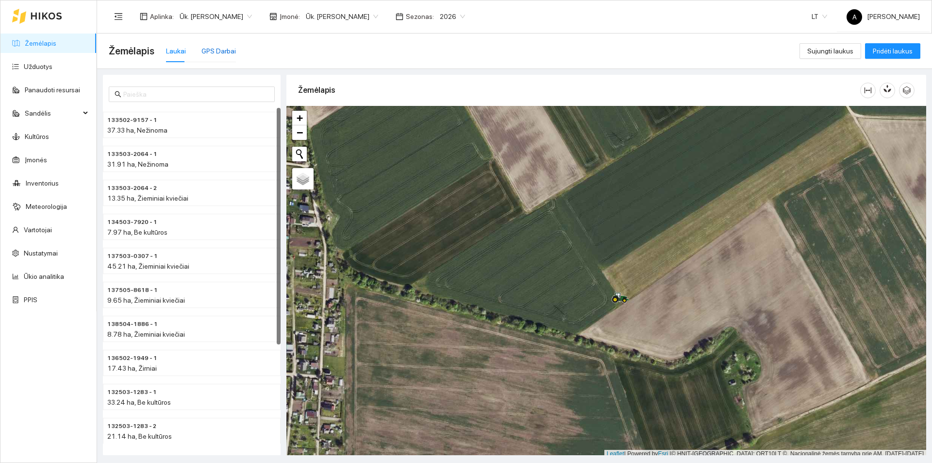
click at [212, 53] on div "GPS Darbai" at bounding box center [219, 51] width 34 height 11
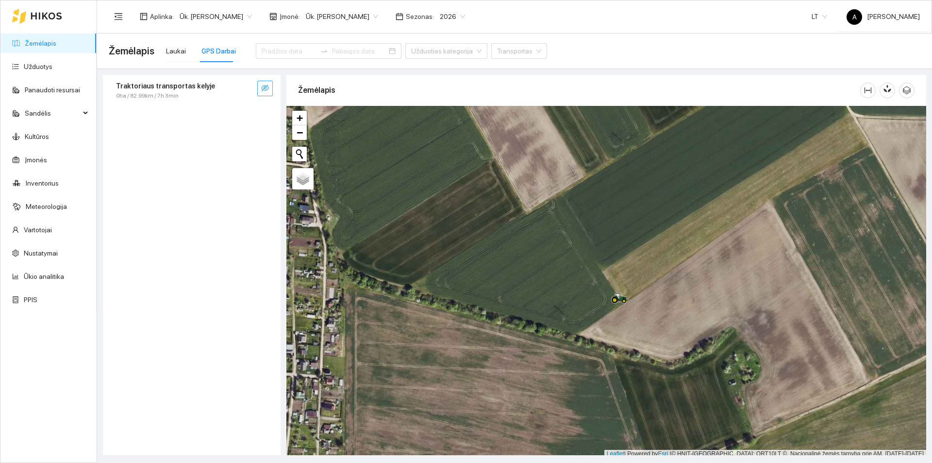
click at [261, 91] on icon "eye-invisible" at bounding box center [265, 88] width 8 height 8
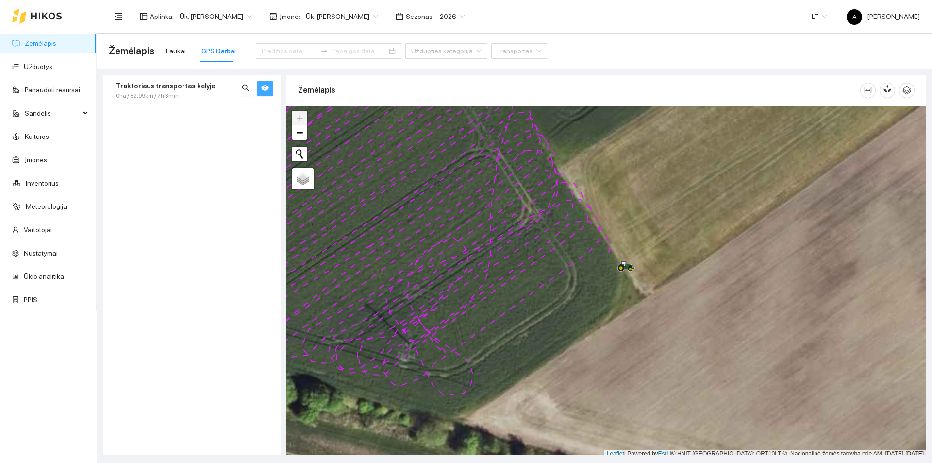
click at [169, 90] on span "Traktoriaus transportas kelyje" at bounding box center [165, 86] width 99 height 11
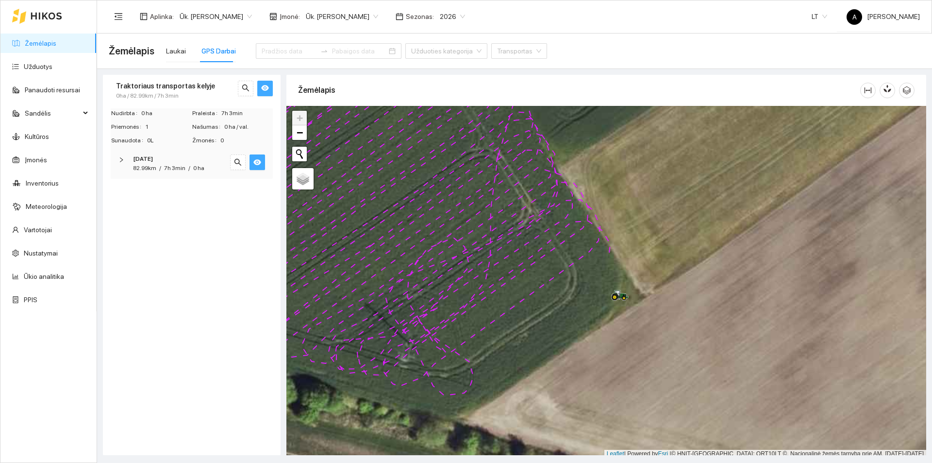
click at [259, 163] on icon "eye" at bounding box center [257, 162] width 8 height 6
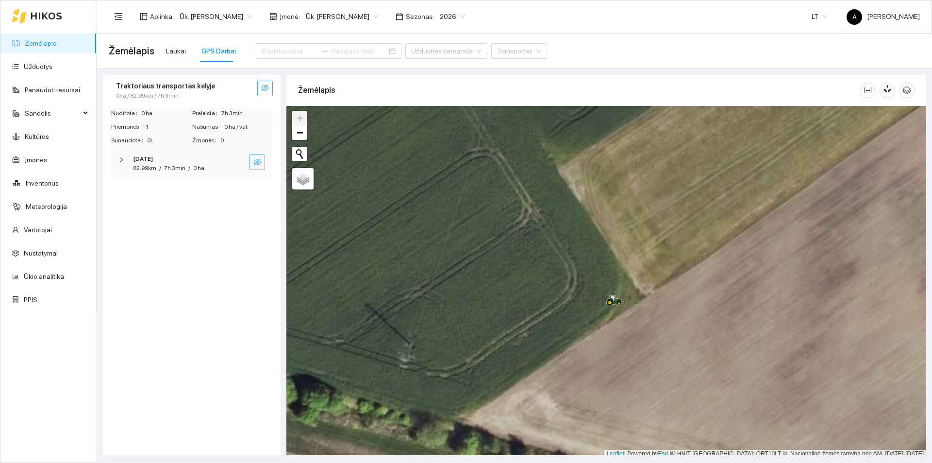
click at [259, 163] on icon "eye-invisible" at bounding box center [257, 162] width 8 height 8
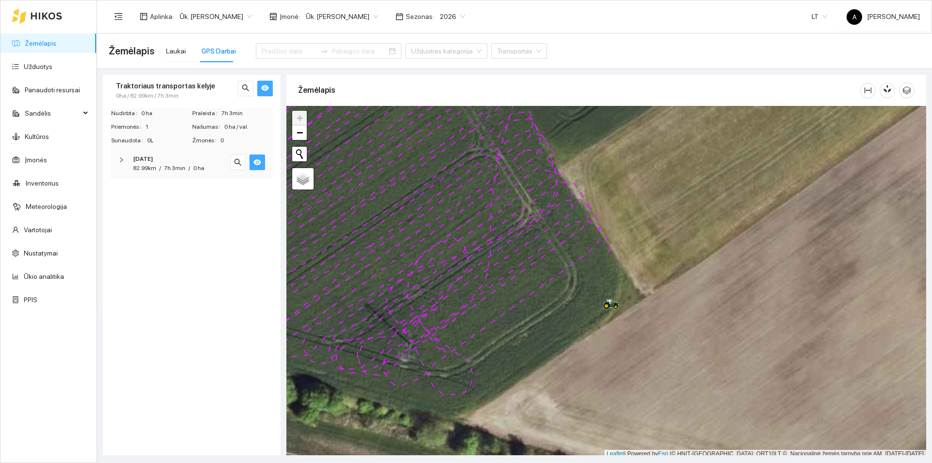
click at [259, 163] on icon "eye" at bounding box center [257, 162] width 8 height 6
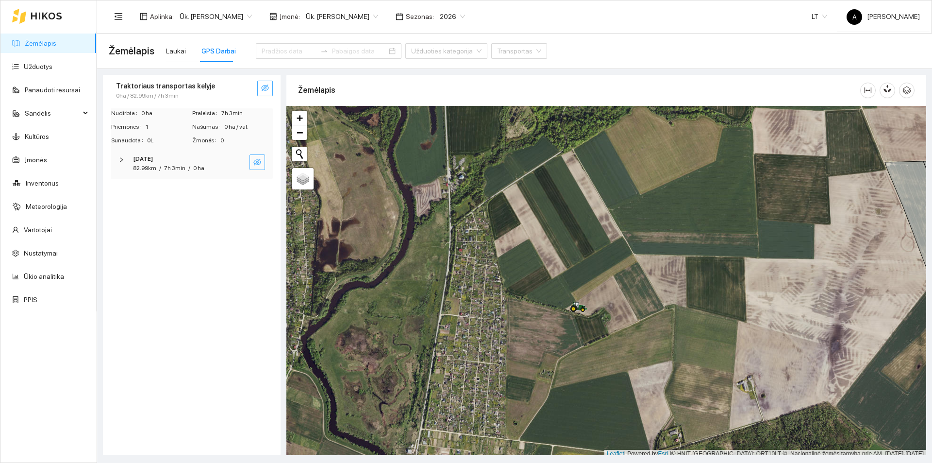
scroll to position [3, 0]
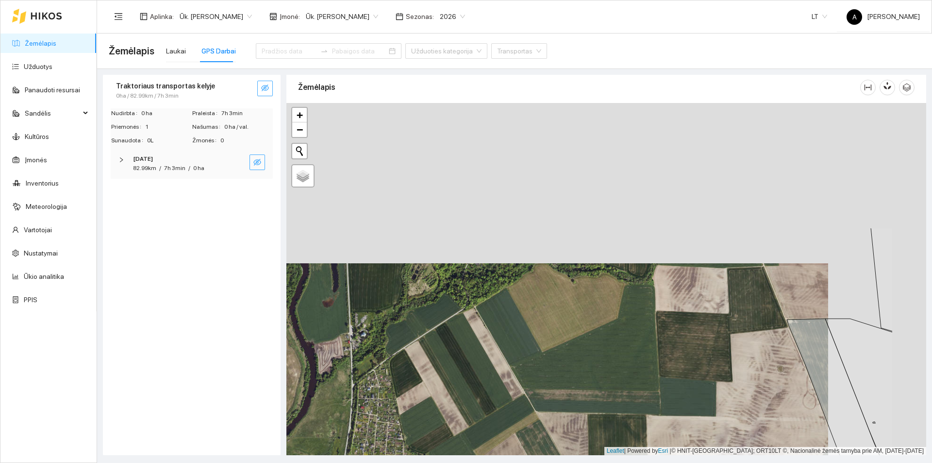
drag, startPoint x: 559, startPoint y: 314, endPoint x: 511, endPoint y: 375, distance: 77.8
click at [511, 375] on div at bounding box center [607, 279] width 640 height 352
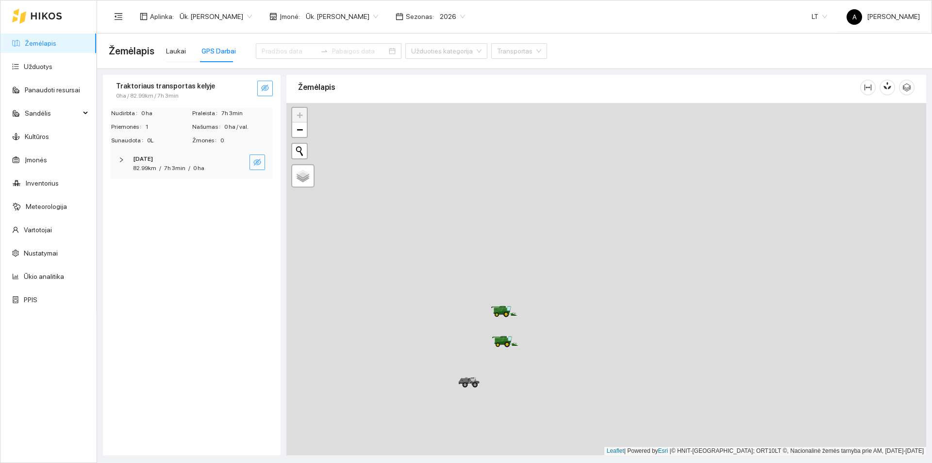
drag, startPoint x: 570, startPoint y: 287, endPoint x: 613, endPoint y: 199, distance: 98.4
click at [658, 152] on div at bounding box center [607, 279] width 640 height 352
drag, startPoint x: 520, startPoint y: 374, endPoint x: 558, endPoint y: 337, distance: 53.3
click at [558, 337] on div at bounding box center [607, 279] width 640 height 352
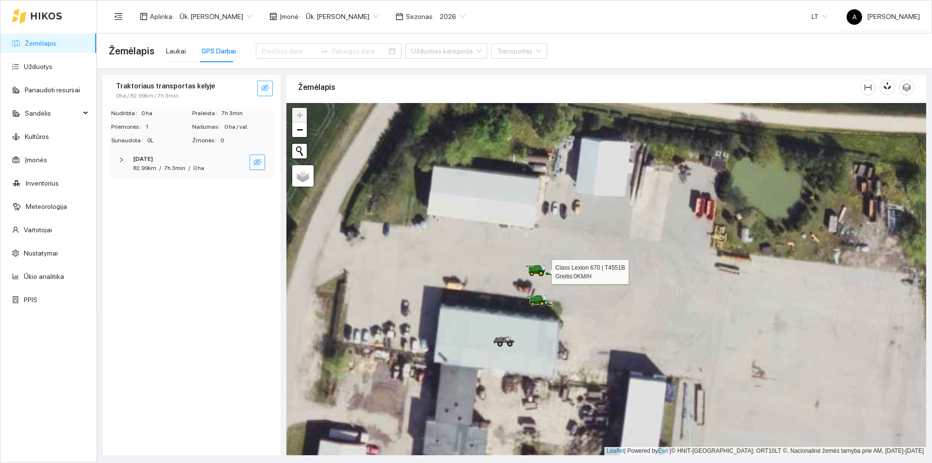
click at [538, 273] on icon at bounding box center [538, 272] width 0 height 0
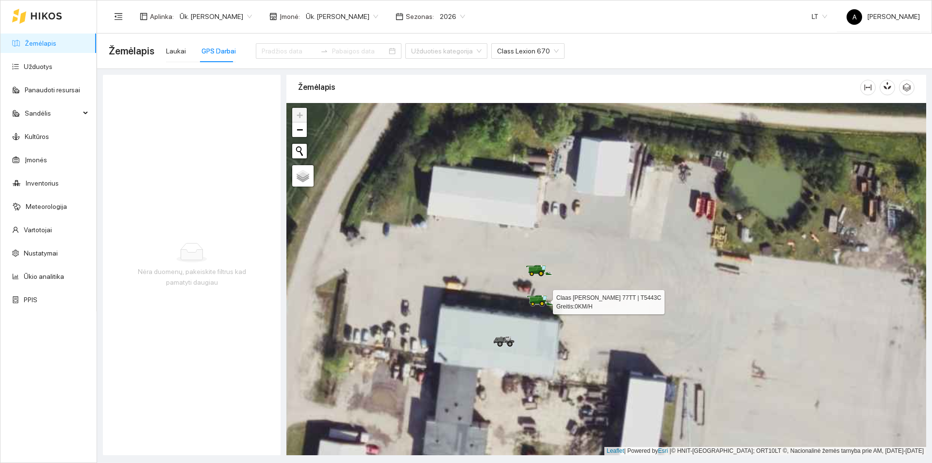
click at [534, 302] on icon at bounding box center [538, 302] width 17 height 4
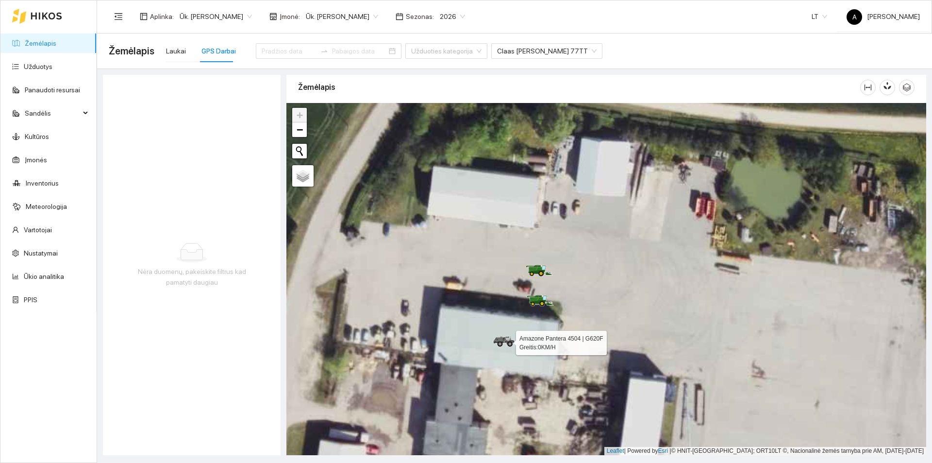
click at [502, 348] on div at bounding box center [503, 341] width 17 height 15
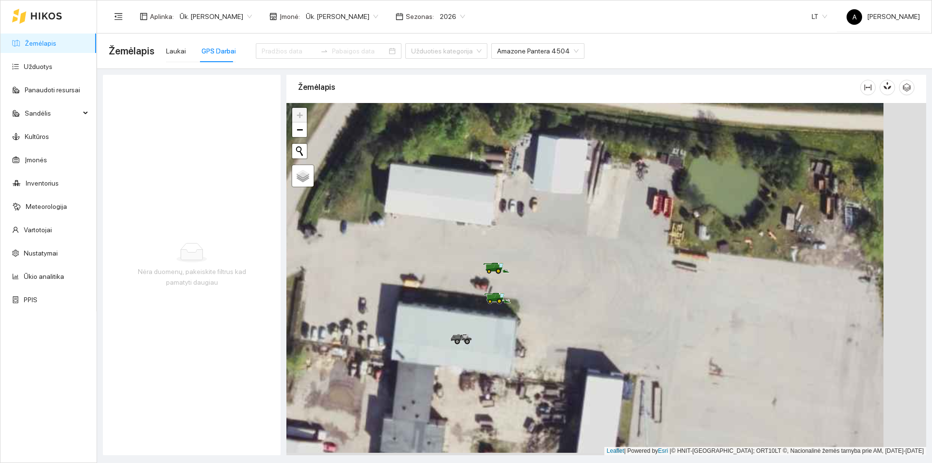
drag, startPoint x: 716, startPoint y: 276, endPoint x: 607, endPoint y: 257, distance: 110.5
click at [608, 258] on div at bounding box center [607, 279] width 640 height 352
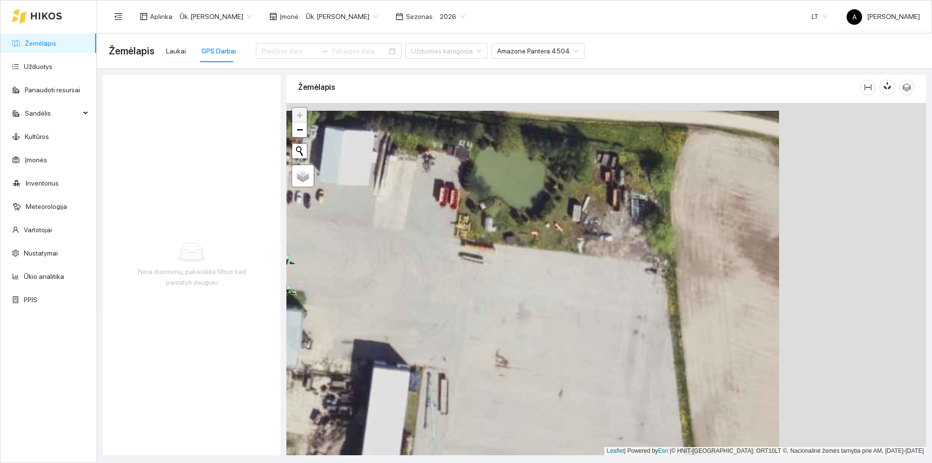
drag, startPoint x: 681, startPoint y: 342, endPoint x: 534, endPoint y: 350, distance: 147.3
click at [534, 350] on div at bounding box center [607, 279] width 640 height 352
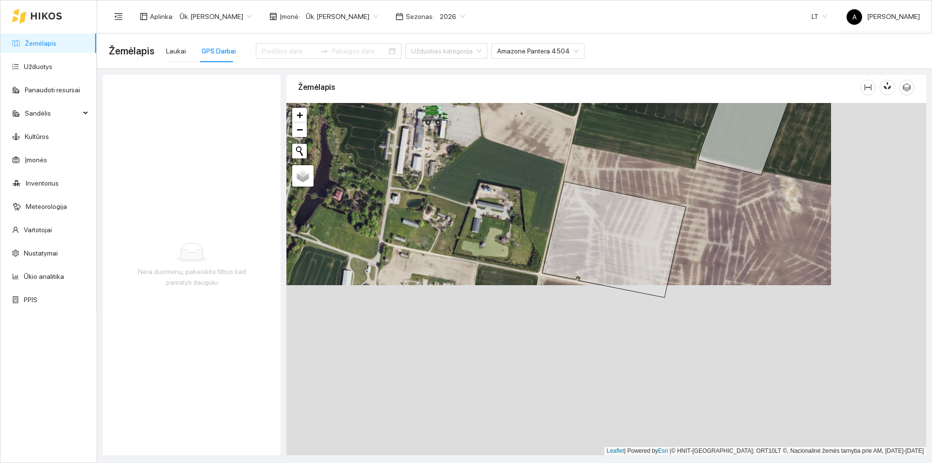
drag, startPoint x: 627, startPoint y: 371, endPoint x: 583, endPoint y: 201, distance: 175.6
click at [533, 204] on div at bounding box center [607, 279] width 640 height 352
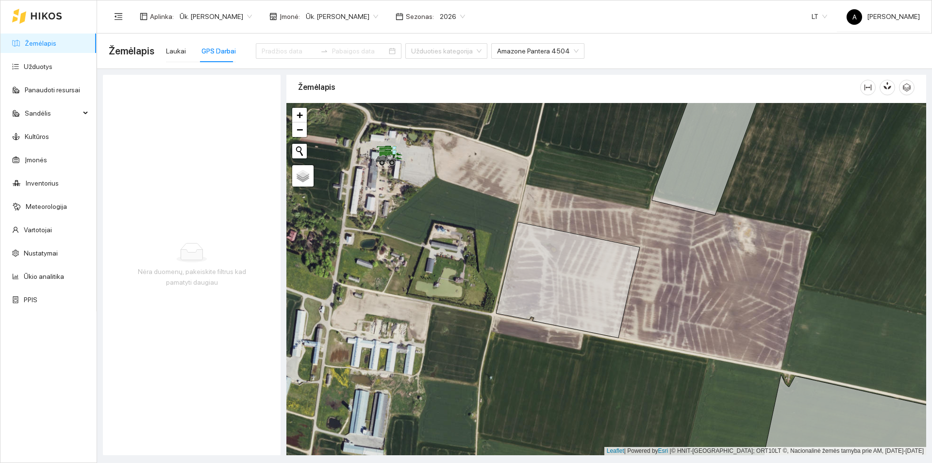
click at [443, 20] on span "2026" at bounding box center [452, 16] width 25 height 15
click at [873, 21] on div "A [PERSON_NAME]" at bounding box center [883, 16] width 73 height 31
click at [858, 47] on span "Atsijungti" at bounding box center [869, 47] width 28 height 8
